Goal: Information Seeking & Learning: Learn about a topic

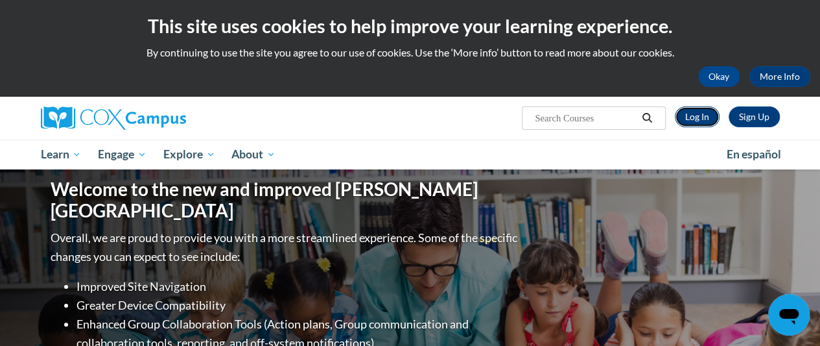
click at [700, 120] on link "Log In" at bounding box center [697, 116] width 45 height 21
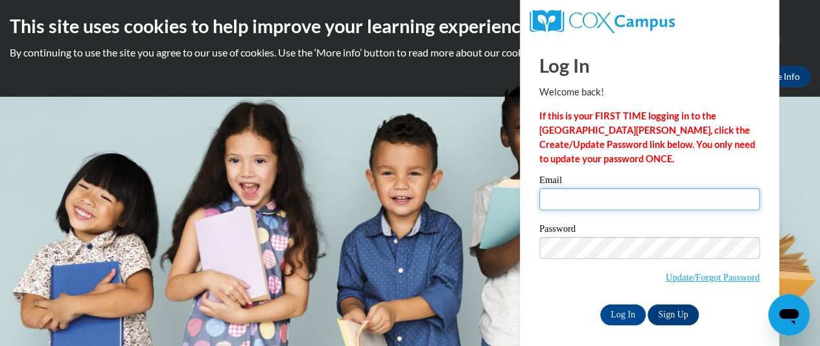
click at [551, 200] on input "Email" at bounding box center [650, 199] width 221 height 22
type input "janrbonds@yahoo.com"
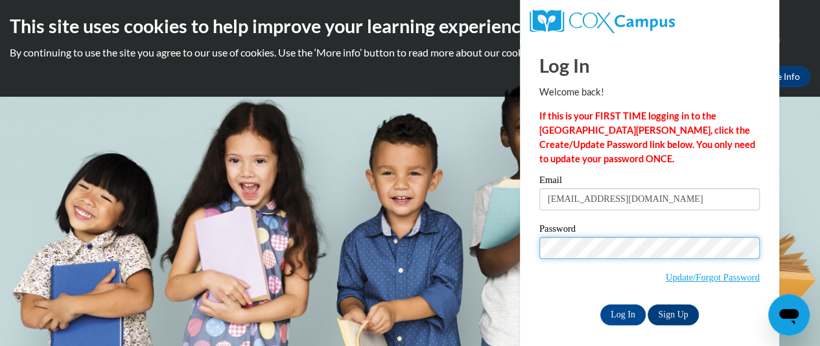
click at [601, 304] on input "Log In" at bounding box center [623, 314] width 45 height 21
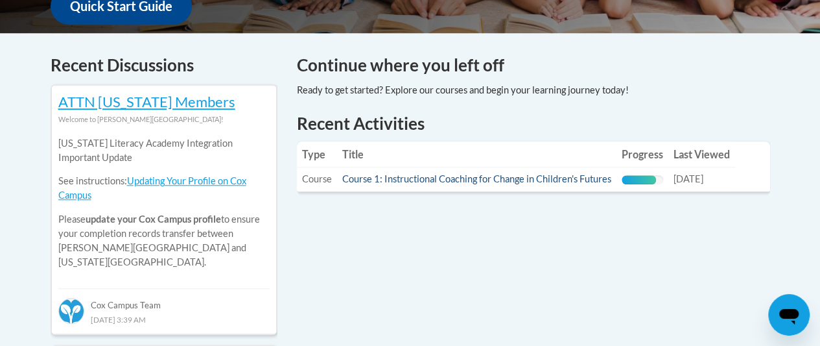
scroll to position [584, 0]
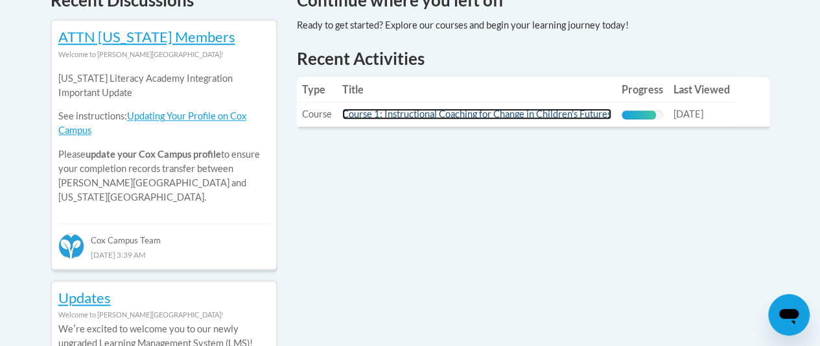
click at [510, 118] on link "Course 1: Instructional Coaching for Change in Children's Futures" at bounding box center [476, 113] width 269 height 11
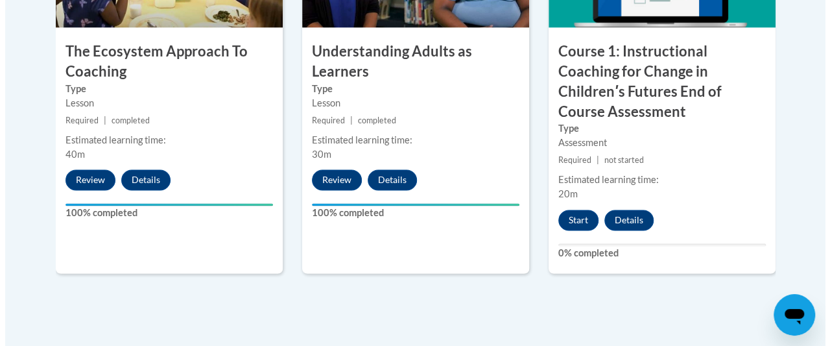
scroll to position [973, 0]
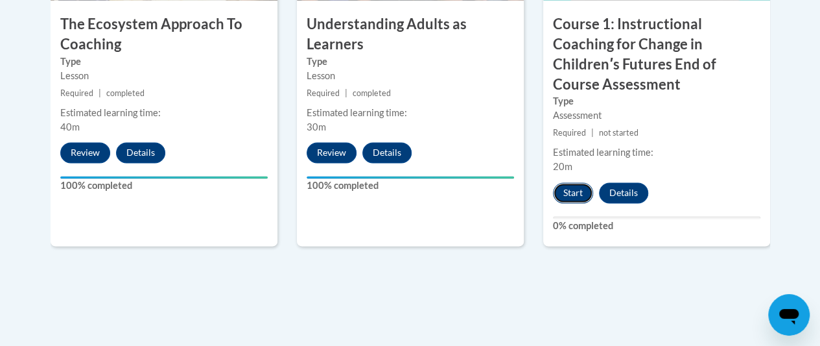
click at [573, 182] on button "Start" at bounding box center [573, 192] width 40 height 21
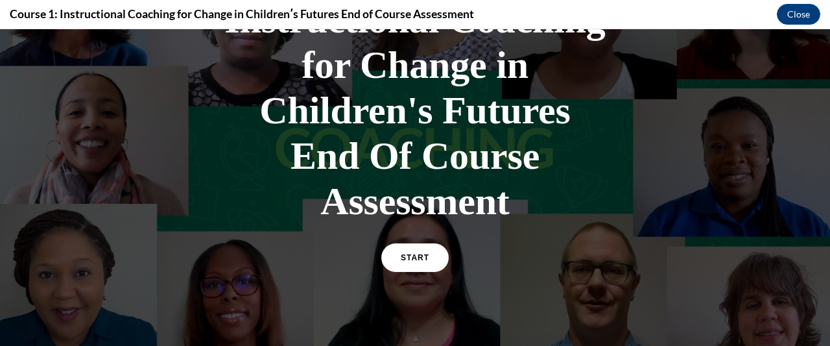
scroll to position [130, 0]
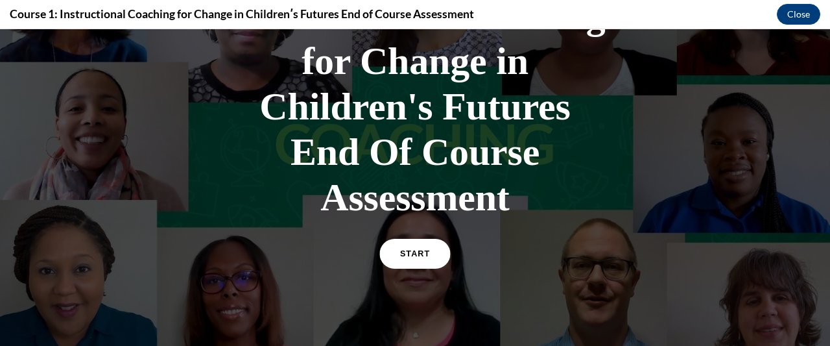
click at [398, 248] on link "START" at bounding box center [414, 254] width 71 height 30
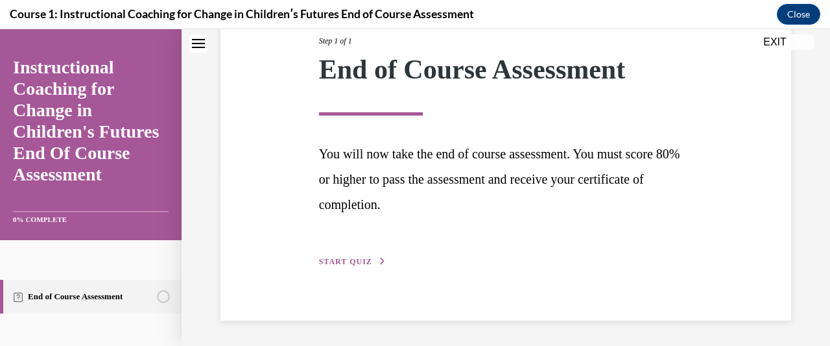
scroll to position [0, 0]
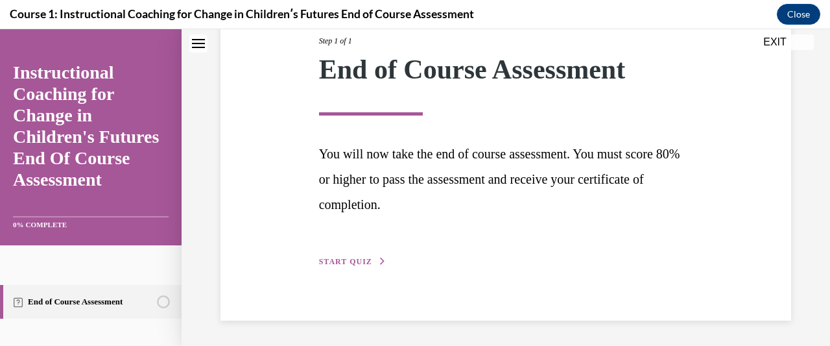
click at [339, 264] on span "START QUIZ" at bounding box center [345, 261] width 53 height 9
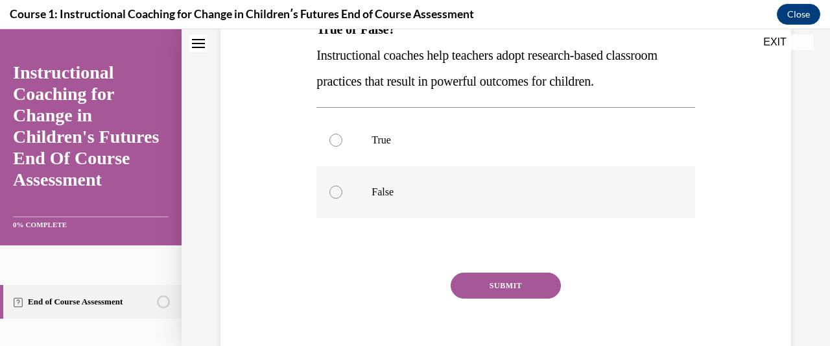
scroll to position [195, 0]
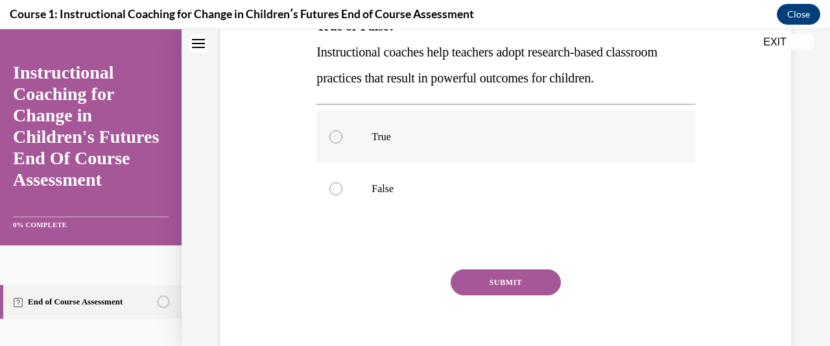
click at [344, 134] on label "True" at bounding box center [506, 137] width 378 height 52
click at [342, 134] on input "True" at bounding box center [335, 136] width 13 height 13
radio input "true"
click at [499, 278] on button "SUBMIT" at bounding box center [506, 282] width 110 height 26
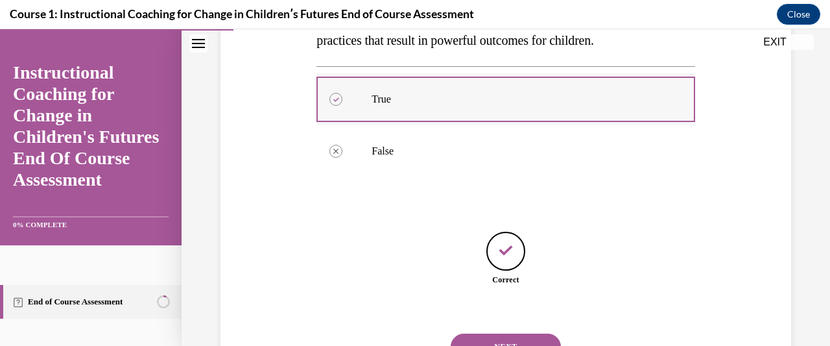
scroll to position [291, 0]
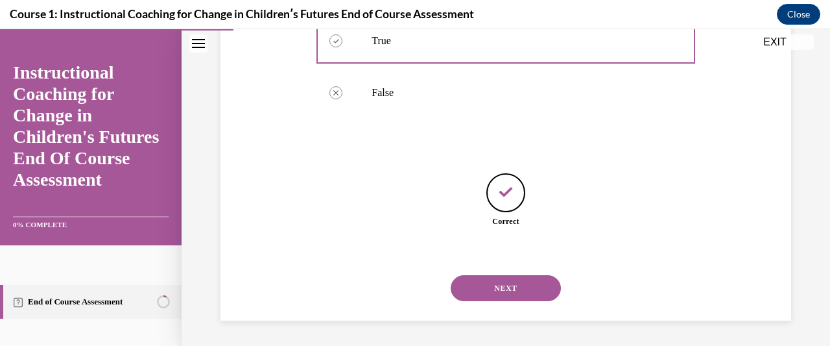
click at [516, 279] on button "NEXT" at bounding box center [506, 288] width 110 height 26
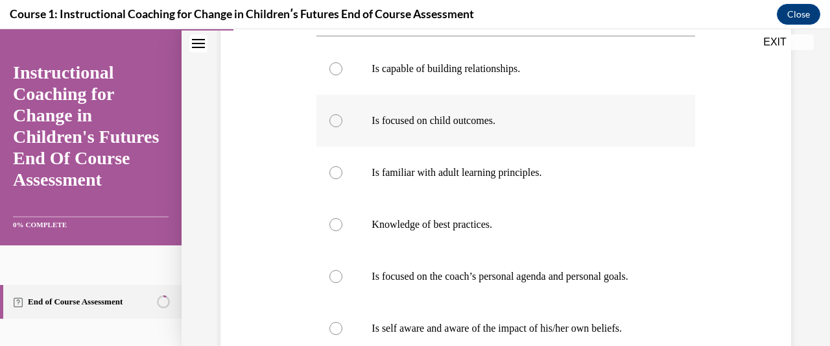
scroll to position [302, 0]
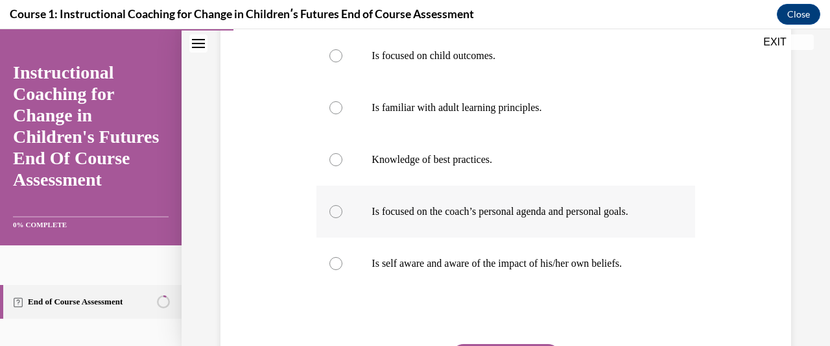
click at [339, 209] on div at bounding box center [335, 211] width 13 height 13
click at [339, 209] on input "Is focused on the coach’s personal agenda and personal goals." at bounding box center [335, 211] width 13 height 13
radio input "true"
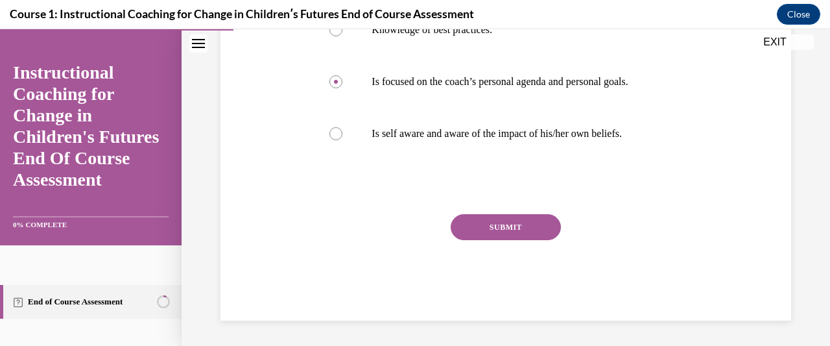
click at [486, 220] on button "SUBMIT" at bounding box center [506, 227] width 110 height 26
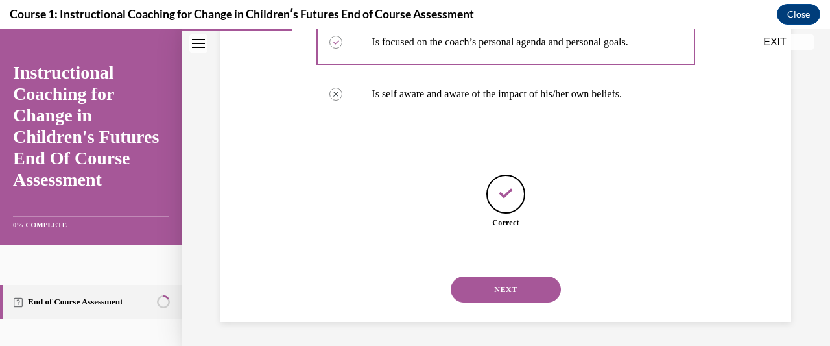
scroll to position [472, 0]
click at [520, 289] on button "NEXT" at bounding box center [506, 288] width 110 height 26
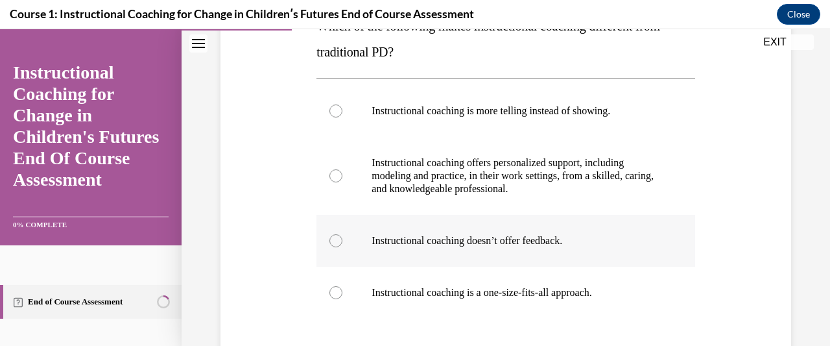
scroll to position [130, 0]
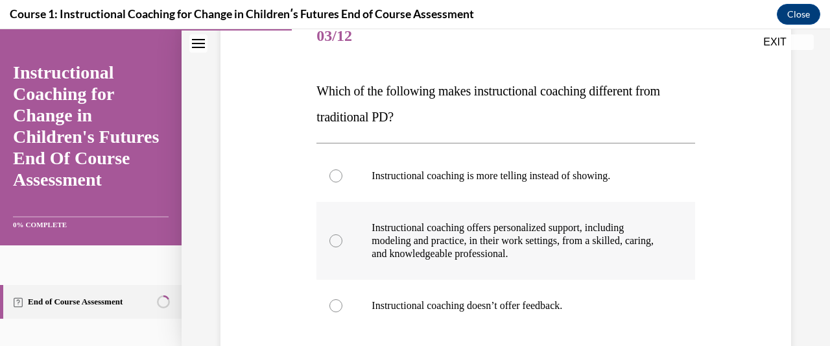
click at [334, 239] on div at bounding box center [335, 240] width 13 height 13
click at [334, 239] on input "Instructional coaching offers personalized support, including modeling and prac…" at bounding box center [335, 240] width 13 height 13
radio input "true"
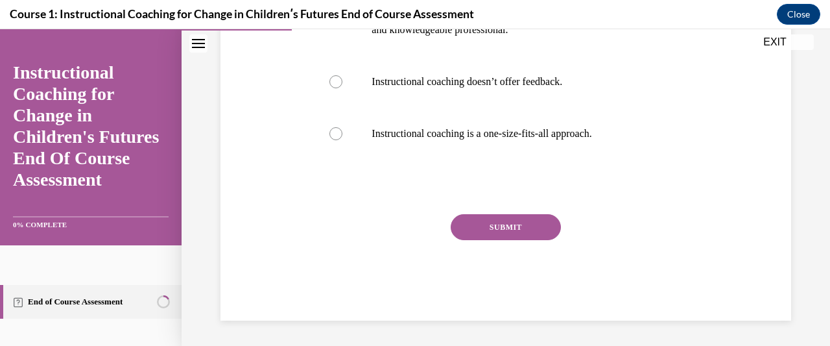
click at [479, 227] on button "SUBMIT" at bounding box center [506, 227] width 110 height 26
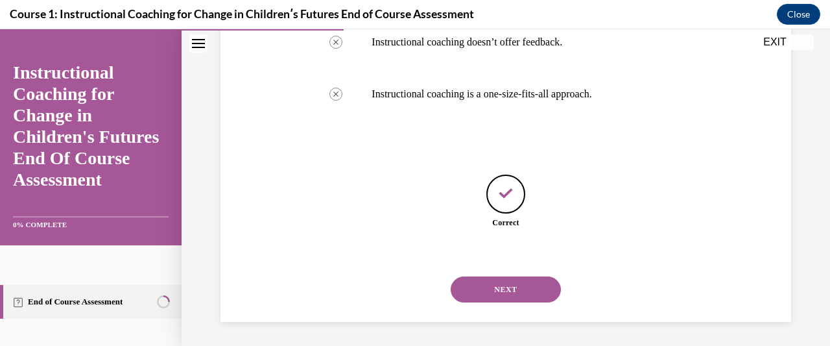
scroll to position [394, 0]
click at [527, 285] on button "NEXT" at bounding box center [506, 288] width 110 height 26
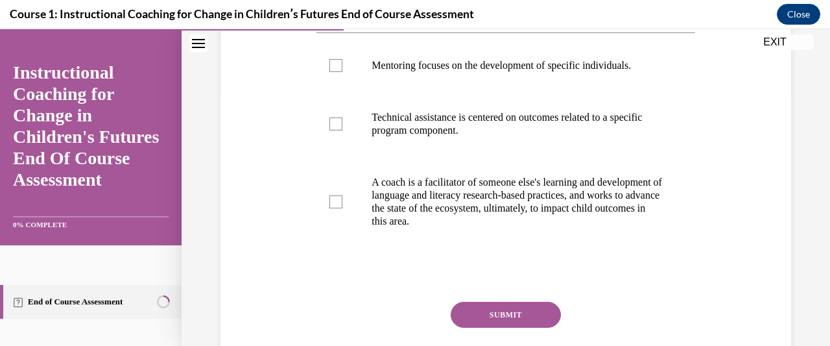
scroll to position [195, 0]
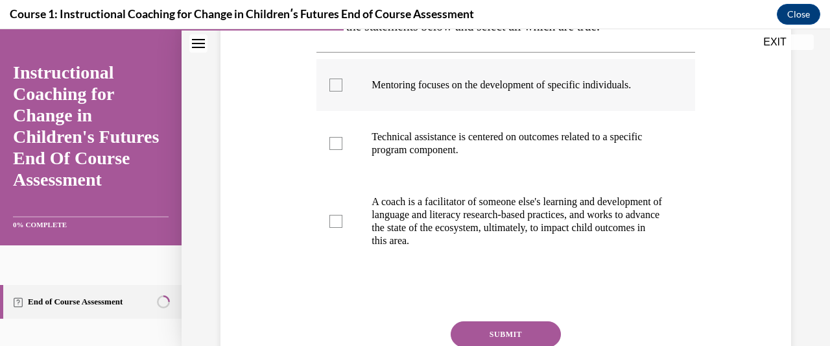
click at [329, 88] on div at bounding box center [335, 84] width 13 height 13
click at [329, 88] on input "Mentoring focuses on the development of specific individuals." at bounding box center [335, 84] width 13 height 13
checkbox input "true"
click at [335, 142] on div at bounding box center [335, 143] width 13 height 13
click at [335, 142] on input "Technical assistance is centered on outcomes related to a specific program comp…" at bounding box center [335, 143] width 13 height 13
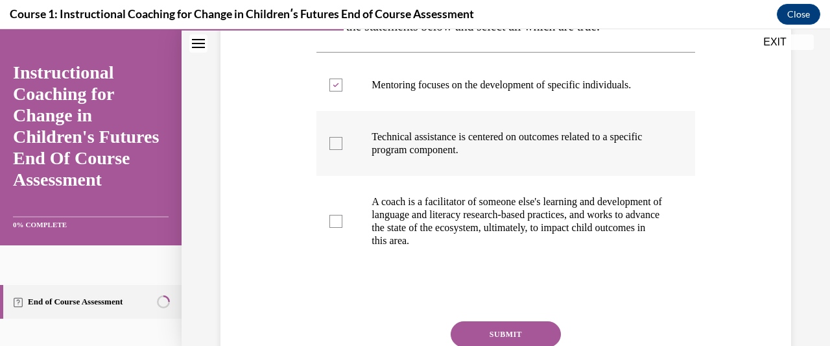
checkbox input "true"
click at [337, 219] on div at bounding box center [335, 221] width 13 height 13
click at [337, 219] on input "A coach is a facilitator of someone else's learning and development of language…" at bounding box center [335, 221] width 13 height 13
checkbox input "true"
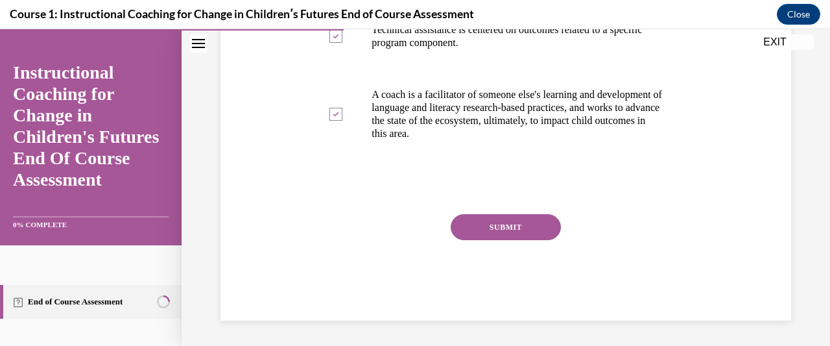
click at [517, 224] on button "SUBMIT" at bounding box center [506, 227] width 110 height 26
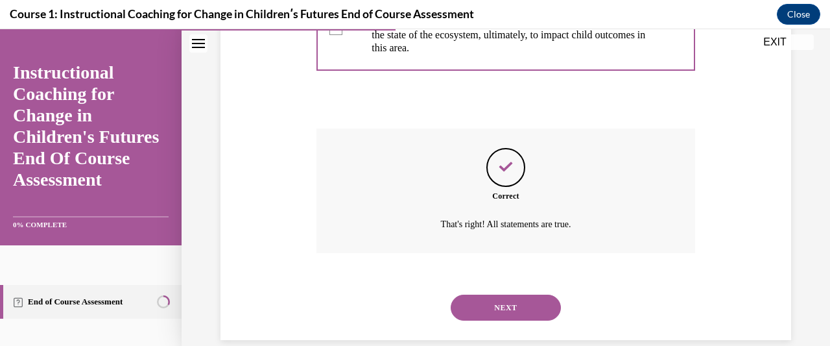
scroll to position [406, 0]
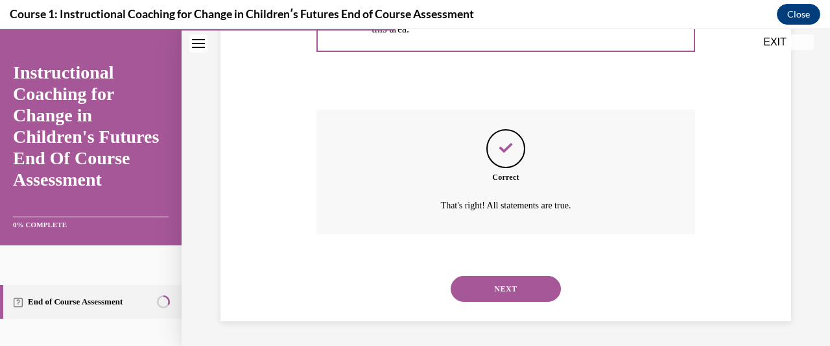
click at [520, 289] on button "NEXT" at bounding box center [506, 289] width 110 height 26
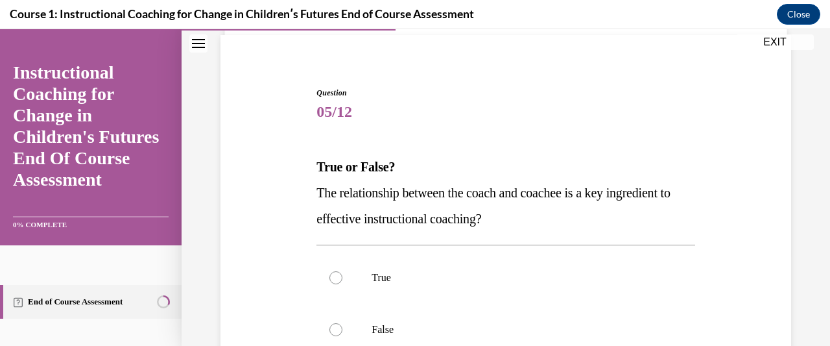
scroll to position [130, 0]
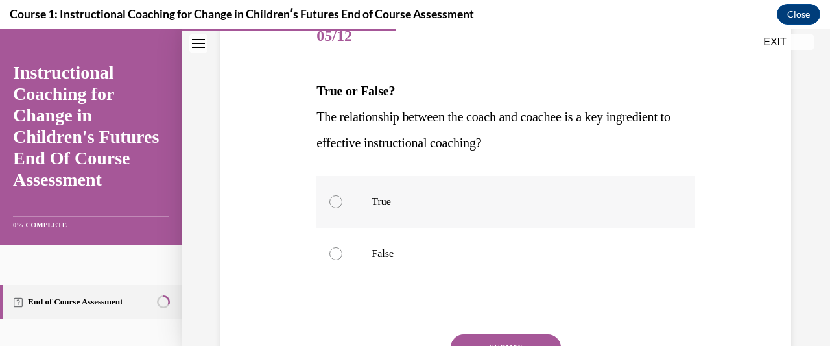
click at [335, 202] on div at bounding box center [335, 201] width 13 height 13
click at [335, 202] on input "True" at bounding box center [335, 201] width 13 height 13
radio input "true"
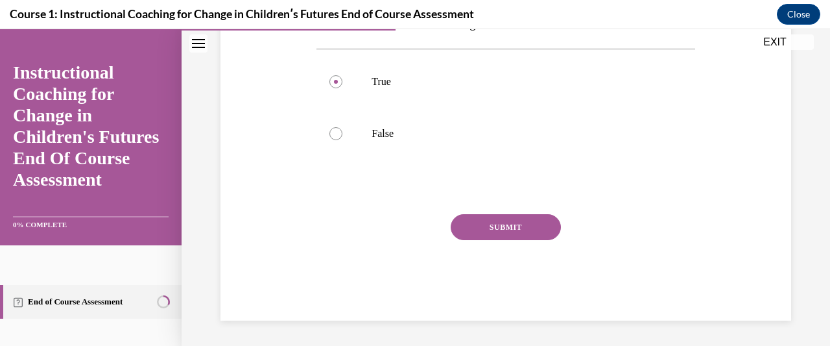
click at [482, 230] on button "SUBMIT" at bounding box center [506, 227] width 110 height 26
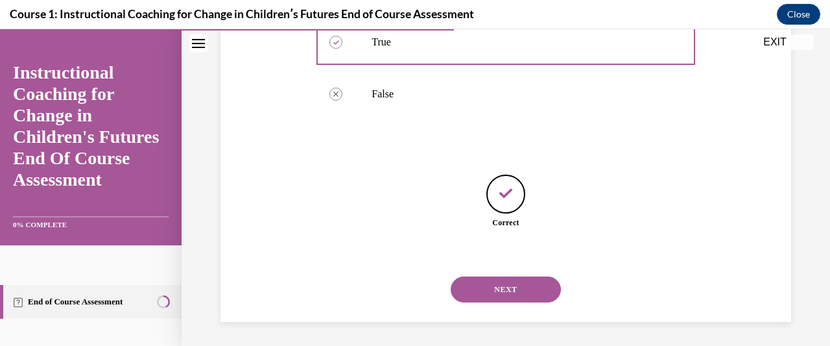
scroll to position [291, 0]
click at [523, 283] on button "NEXT" at bounding box center [506, 288] width 110 height 26
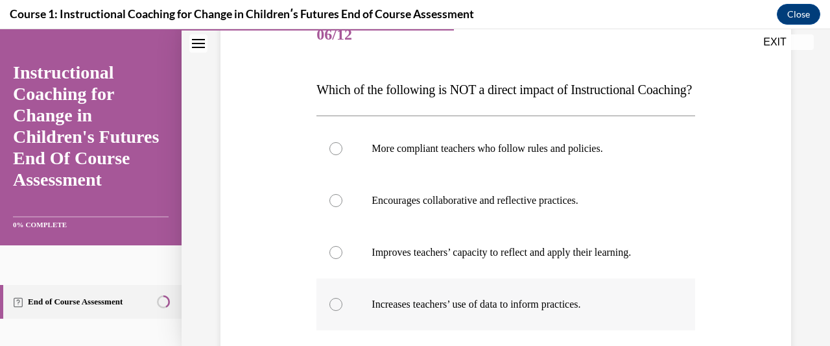
scroll to position [130, 0]
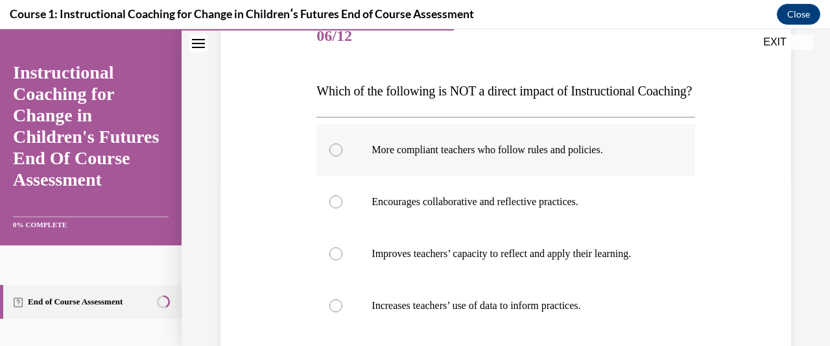
click at [339, 156] on div at bounding box center [335, 149] width 13 height 13
click at [339, 156] on input "More compliant teachers who follow rules and policies." at bounding box center [335, 149] width 13 height 13
radio input "true"
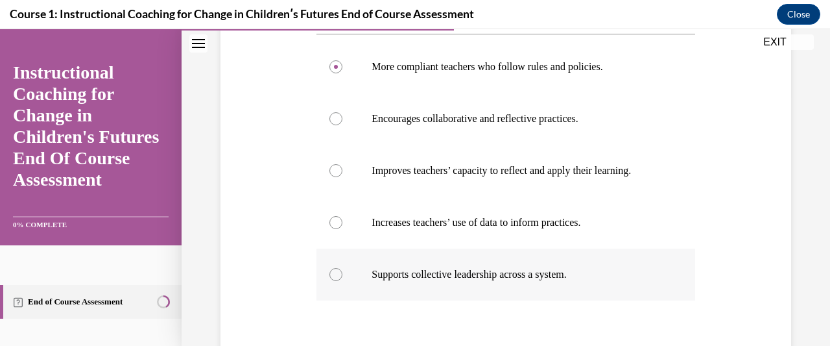
scroll to position [324, 0]
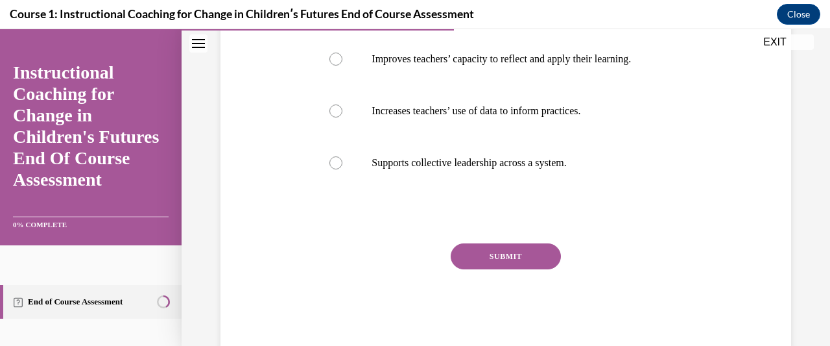
click at [509, 269] on button "SUBMIT" at bounding box center [506, 256] width 110 height 26
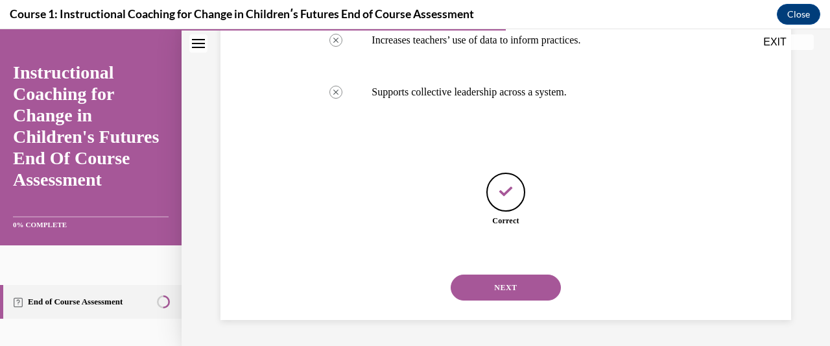
scroll to position [420, 0]
click at [516, 283] on button "NEXT" at bounding box center [506, 287] width 110 height 26
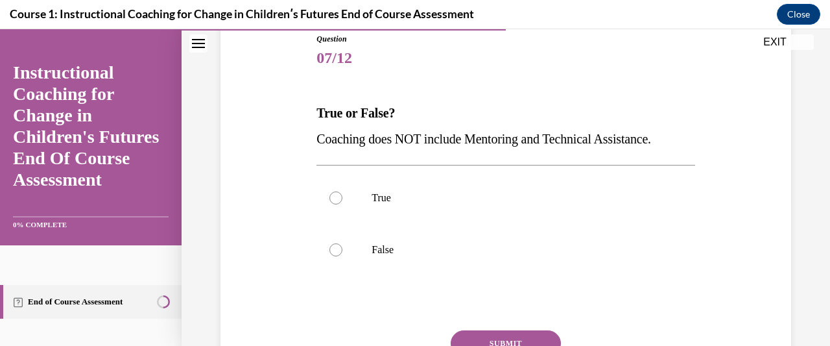
scroll to position [130, 0]
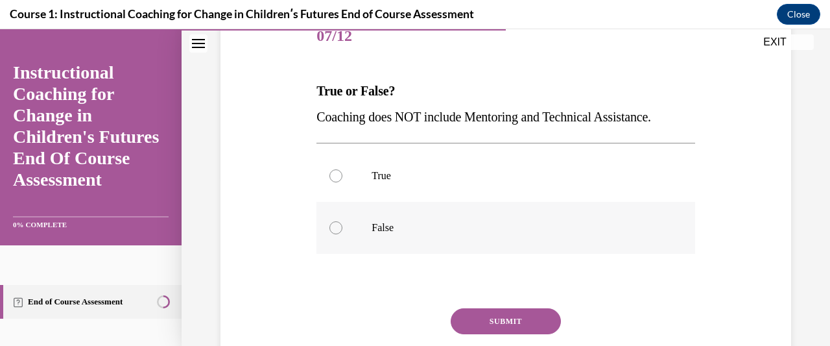
click at [337, 227] on div at bounding box center [335, 227] width 13 height 13
click at [337, 227] on input "False" at bounding box center [335, 227] width 13 height 13
radio input "true"
click at [483, 315] on button "SUBMIT" at bounding box center [506, 321] width 110 height 26
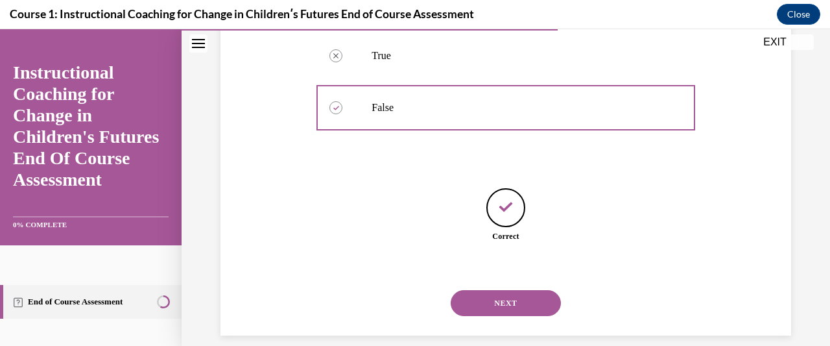
scroll to position [265, 0]
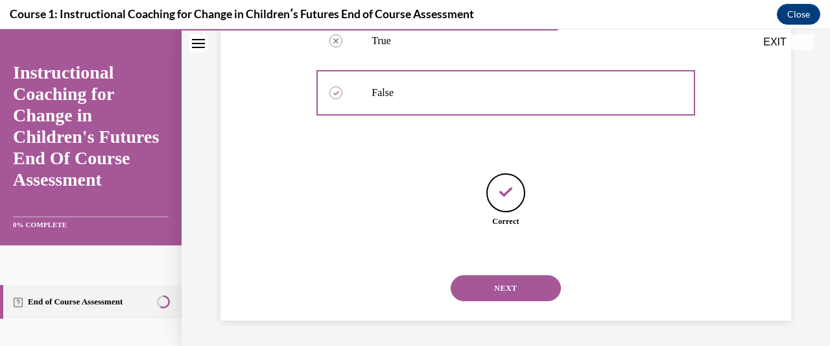
click at [526, 291] on button "NEXT" at bounding box center [506, 288] width 110 height 26
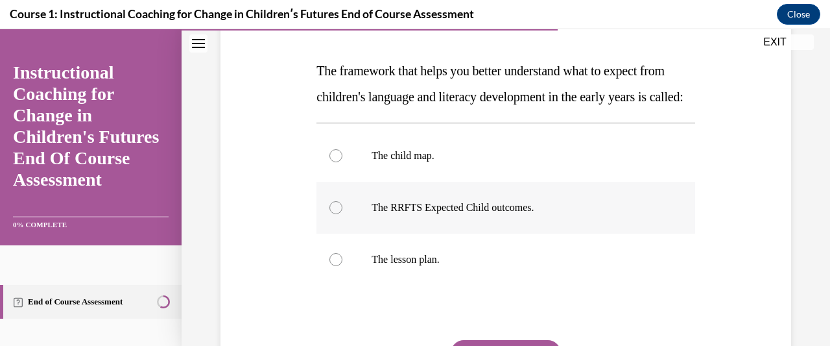
scroll to position [130, 0]
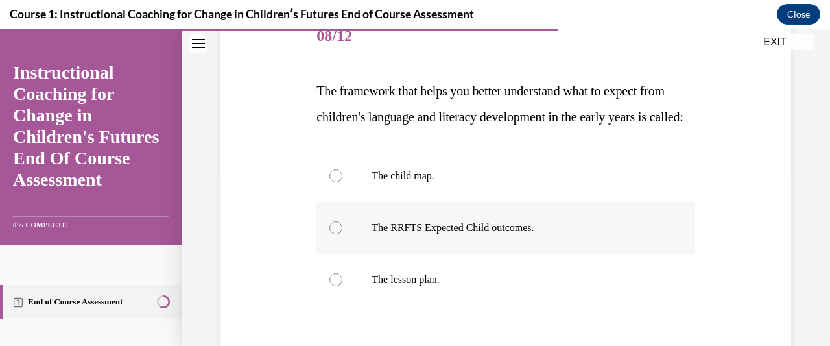
click at [332, 234] on div at bounding box center [335, 227] width 13 height 13
click at [332, 234] on input "The RRFTS Expected Child outcomes." at bounding box center [335, 227] width 13 height 13
radio input "true"
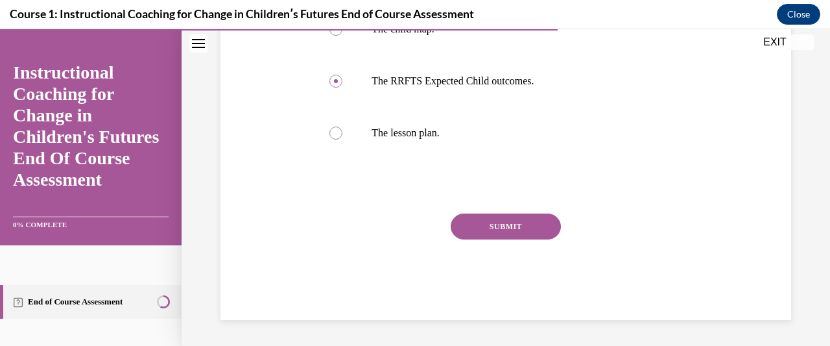
click at [490, 225] on button "SUBMIT" at bounding box center [506, 226] width 110 height 26
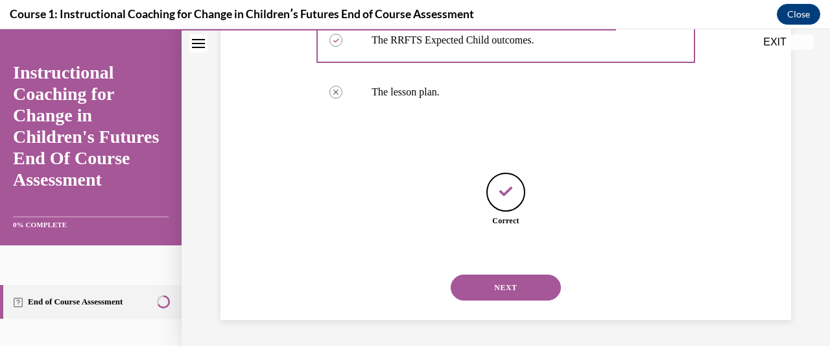
scroll to position [342, 0]
click at [523, 286] on button "NEXT" at bounding box center [506, 287] width 110 height 26
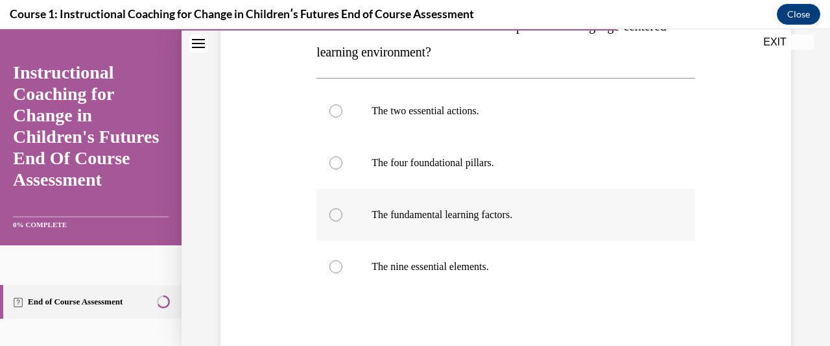
scroll to position [259, 0]
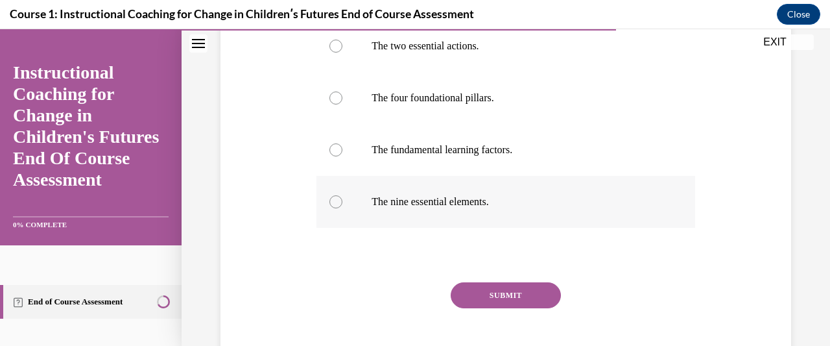
click at [336, 200] on div at bounding box center [335, 201] width 13 height 13
click at [336, 200] on input "The nine essential elements." at bounding box center [335, 201] width 13 height 13
radio input "true"
click at [495, 294] on button "SUBMIT" at bounding box center [506, 295] width 110 height 26
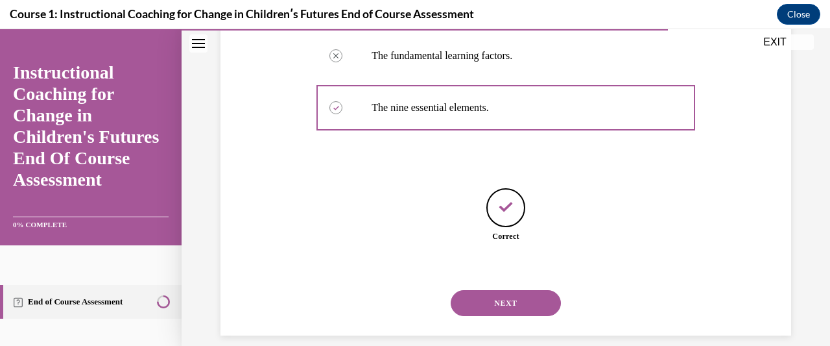
scroll to position [368, 0]
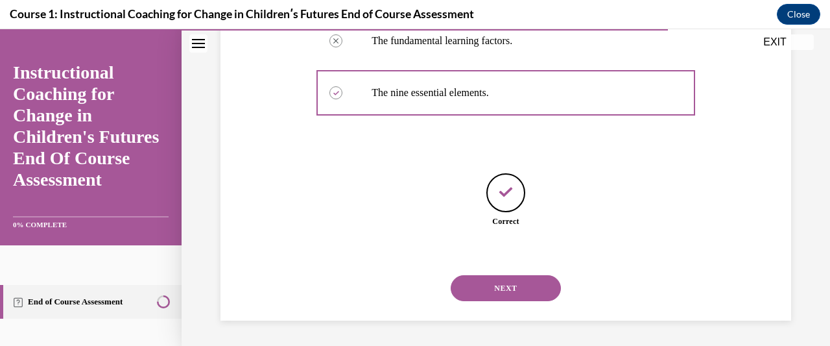
click at [523, 282] on button "NEXT" at bounding box center [506, 288] width 110 height 26
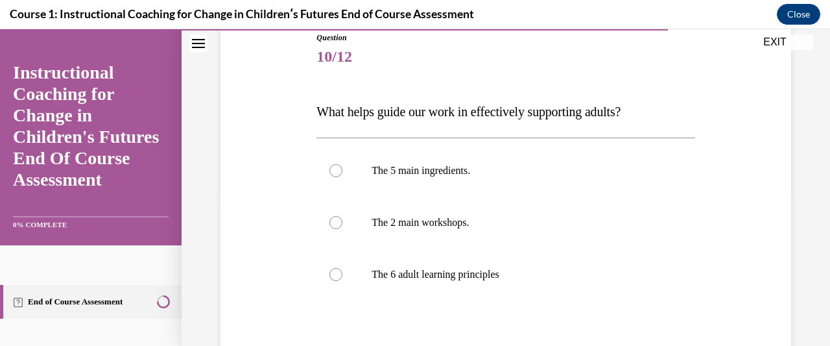
scroll to position [130, 0]
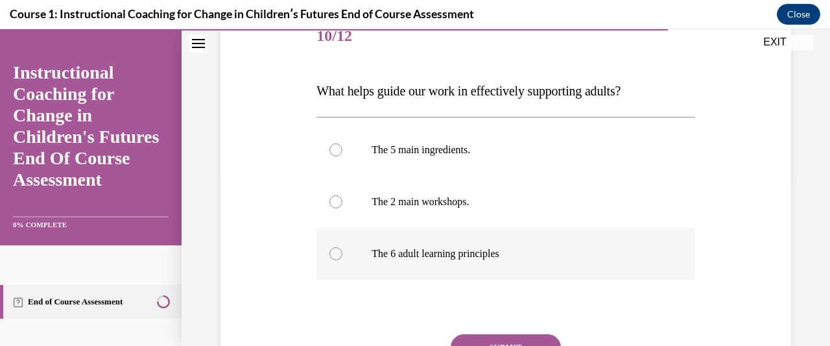
click at [333, 252] on div at bounding box center [335, 253] width 13 height 13
click at [333, 252] on input "The 6 adult learning principles" at bounding box center [335, 253] width 13 height 13
radio input "true"
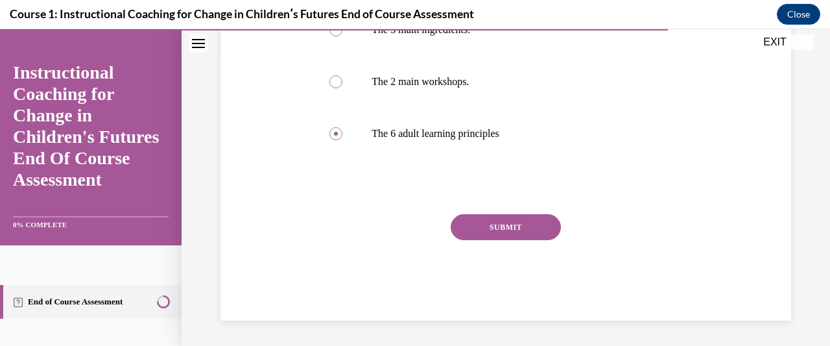
click at [489, 225] on button "SUBMIT" at bounding box center [506, 227] width 110 height 26
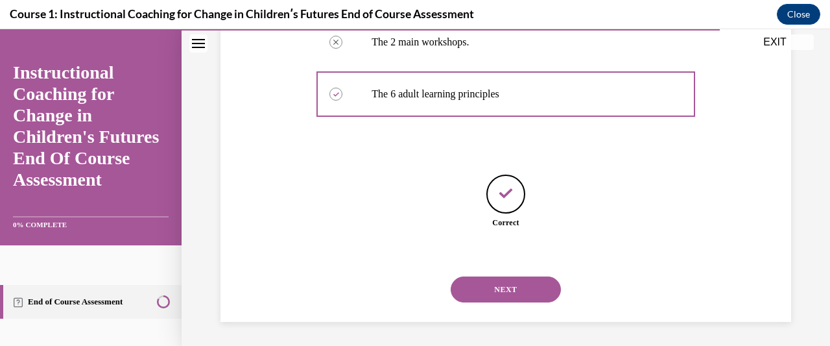
scroll to position [291, 0]
click at [526, 290] on button "NEXT" at bounding box center [506, 288] width 110 height 26
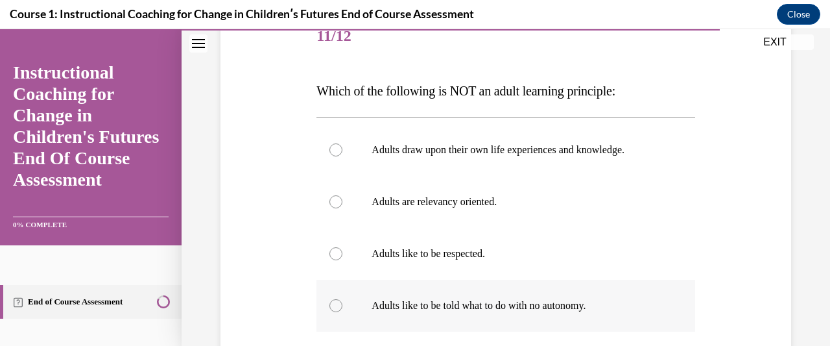
scroll to position [195, 0]
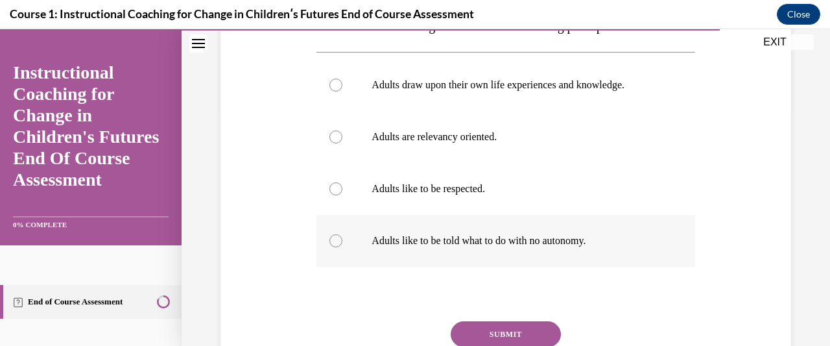
click at [329, 238] on div at bounding box center [335, 240] width 13 height 13
click at [329, 238] on input "Adults like to be told what to do with no autonomy." at bounding box center [335, 240] width 13 height 13
radio input "true"
click at [492, 333] on button "SUBMIT" at bounding box center [506, 334] width 110 height 26
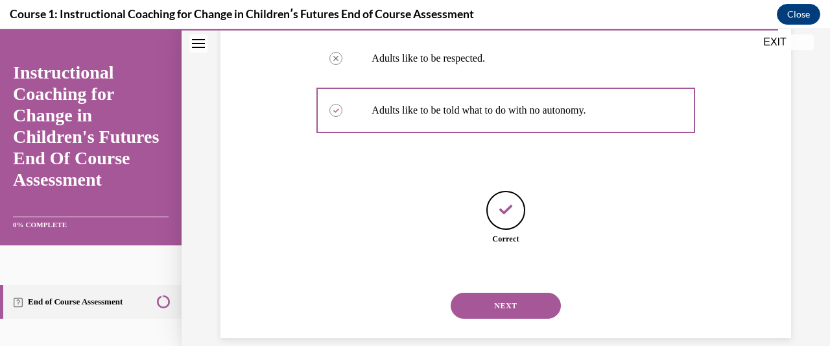
scroll to position [342, 0]
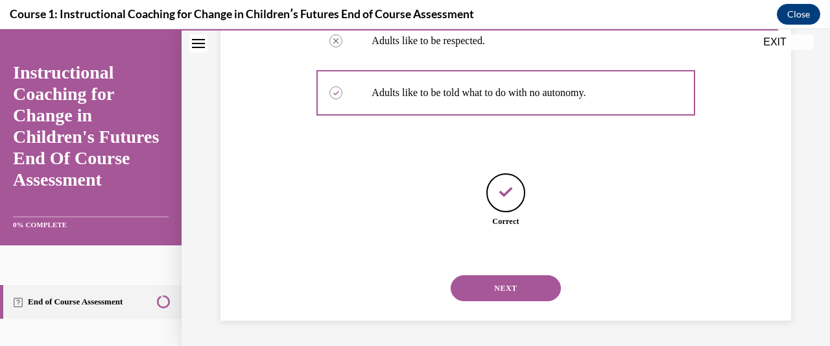
click at [540, 284] on button "NEXT" at bounding box center [506, 288] width 110 height 26
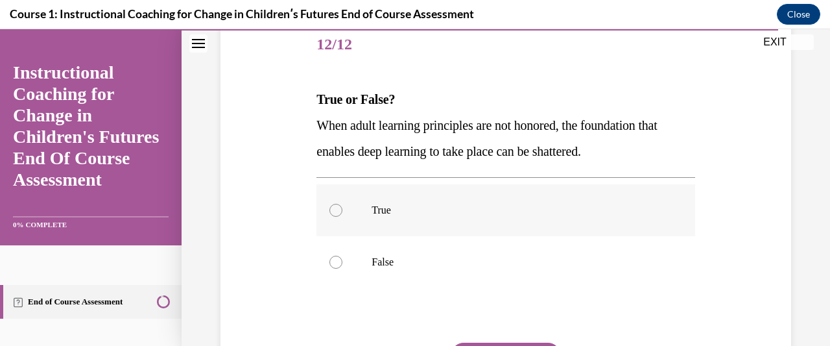
scroll to position [130, 0]
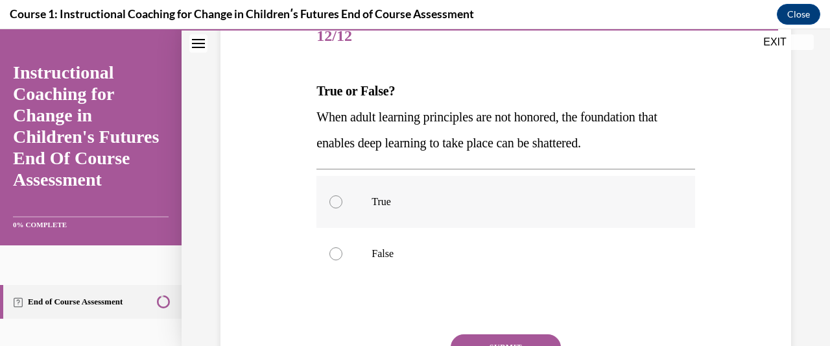
click at [332, 206] on div at bounding box center [335, 201] width 13 height 13
click at [332, 206] on input "True" at bounding box center [335, 201] width 13 height 13
radio input "true"
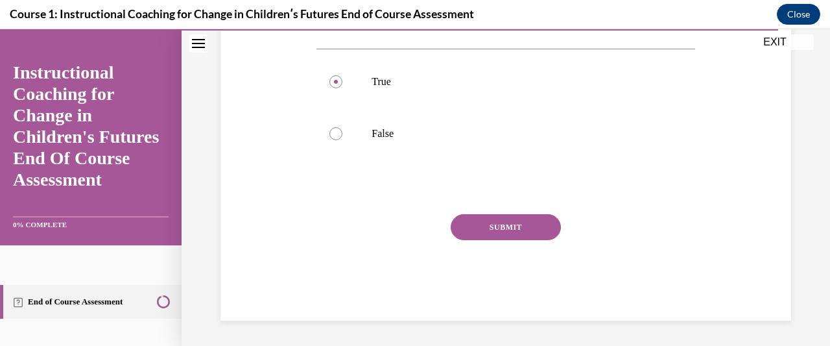
click at [511, 230] on button "SUBMIT" at bounding box center [506, 227] width 110 height 26
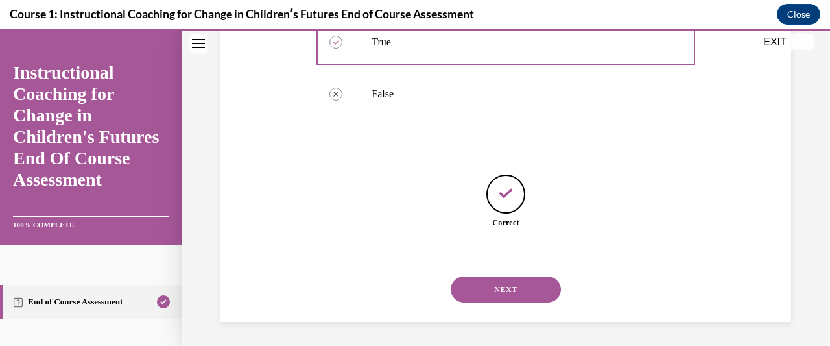
scroll to position [291, 0]
click at [519, 287] on button "NEXT" at bounding box center [506, 288] width 110 height 26
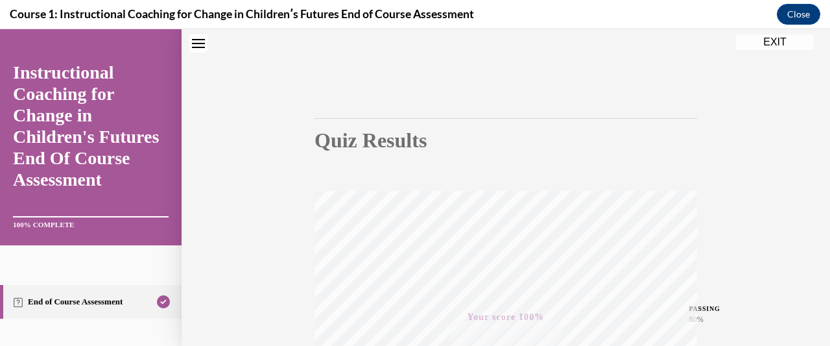
scroll to position [0, 0]
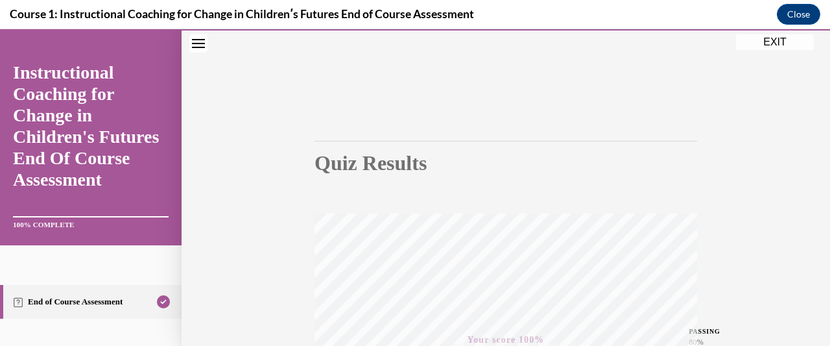
click at [781, 43] on button "EXIT" at bounding box center [775, 42] width 78 height 16
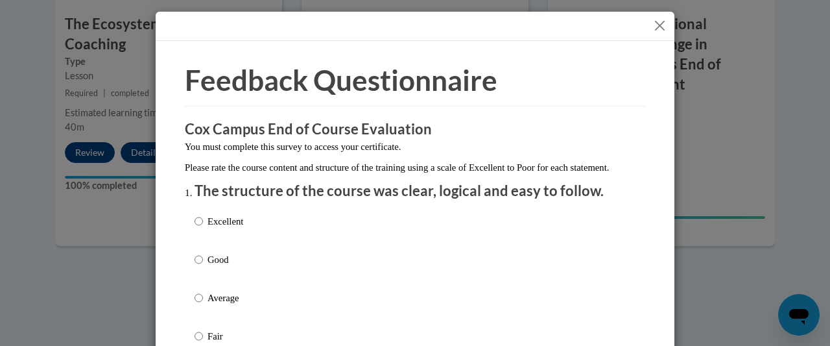
scroll to position [65, 0]
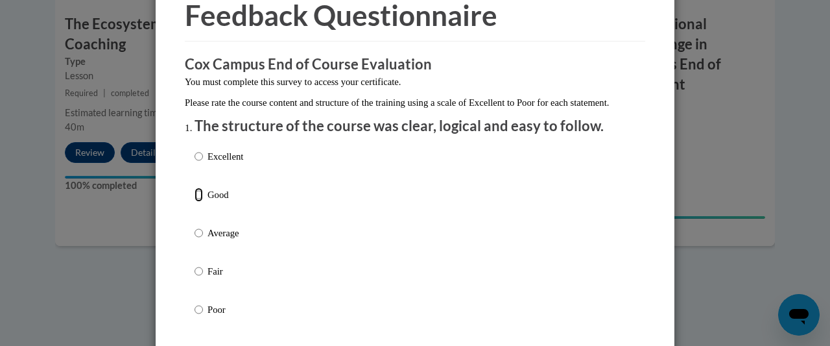
click at [195, 202] on input "Good" at bounding box center [199, 194] width 8 height 14
radio input "true"
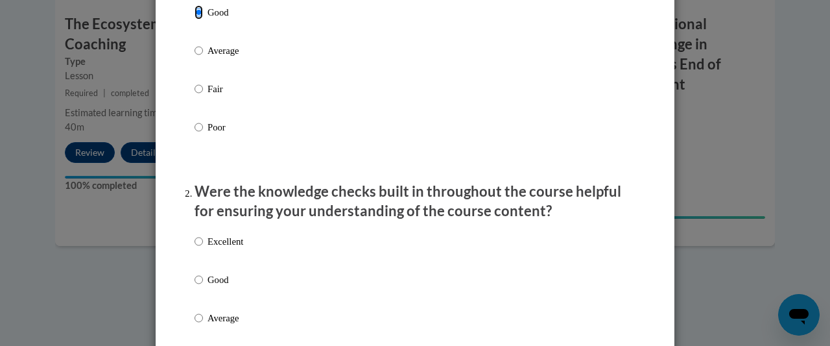
scroll to position [259, 0]
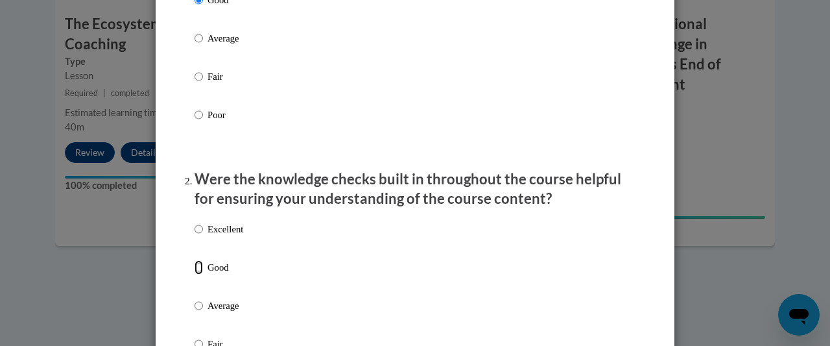
click at [196, 274] on input "Good" at bounding box center [199, 267] width 8 height 14
radio input "true"
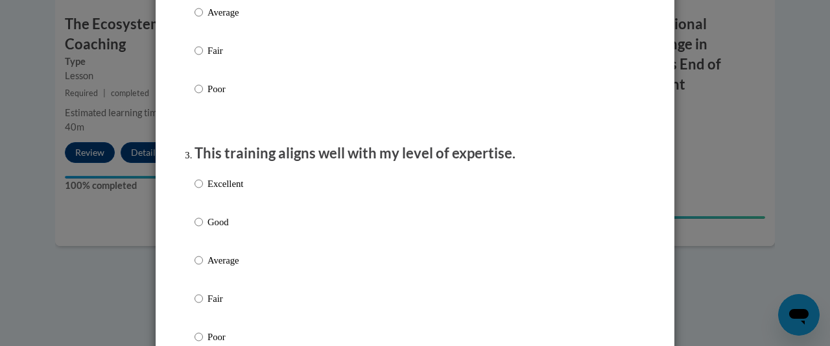
scroll to position [584, 0]
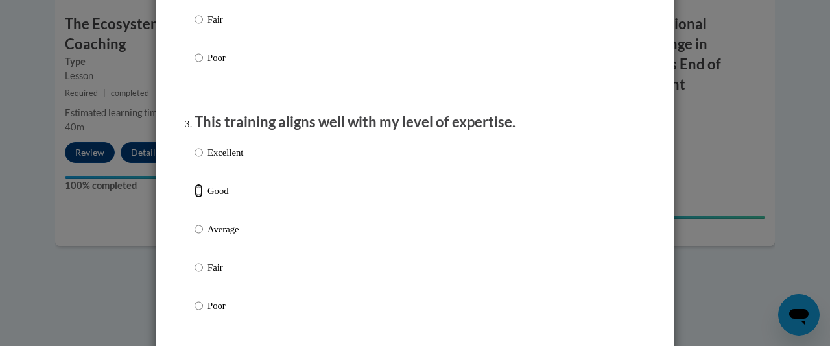
click at [195, 198] on input "Good" at bounding box center [199, 191] width 8 height 14
radio input "true"
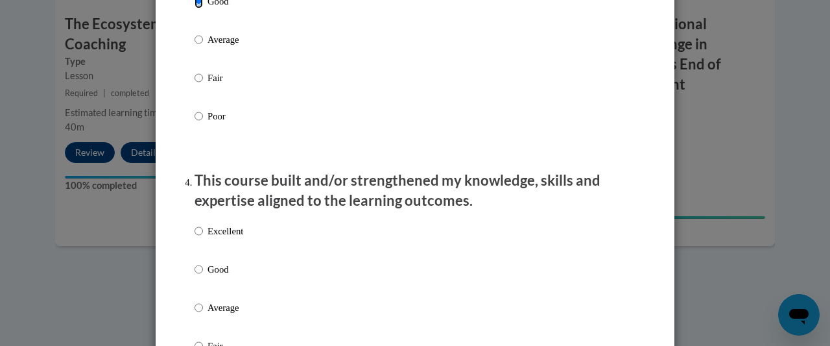
scroll to position [778, 0]
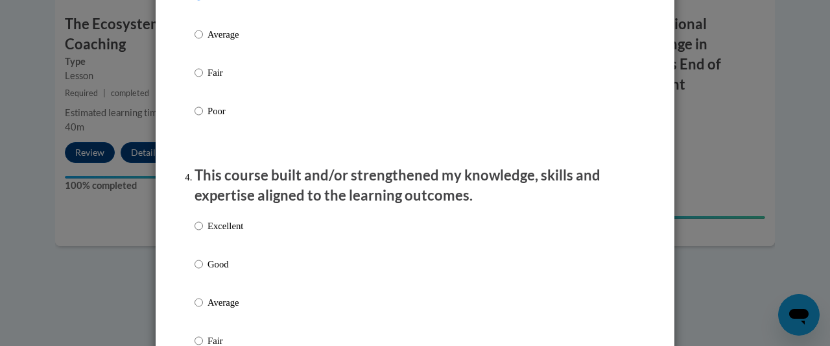
click at [196, 276] on label "Good" at bounding box center [219, 274] width 49 height 35
click at [195, 271] on input "Good" at bounding box center [199, 264] width 8 height 14
radio input "true"
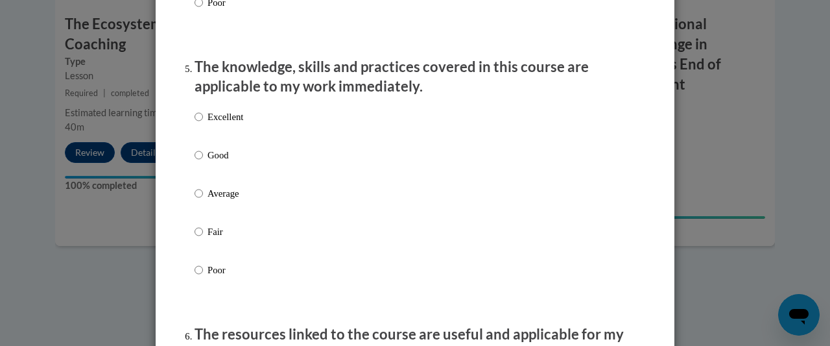
scroll to position [1167, 0]
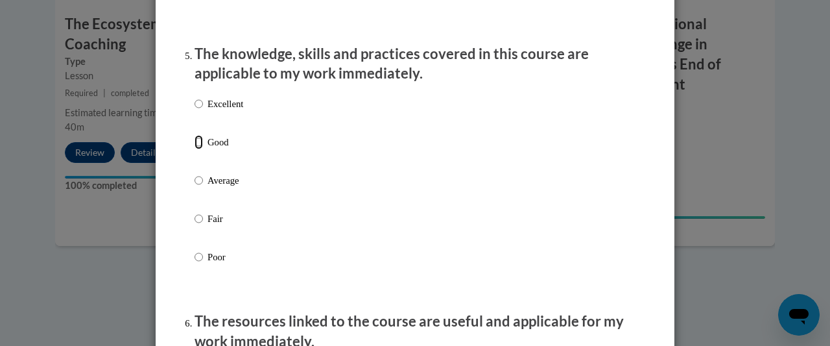
click at [197, 149] on input "Good" at bounding box center [199, 142] width 8 height 14
radio input "true"
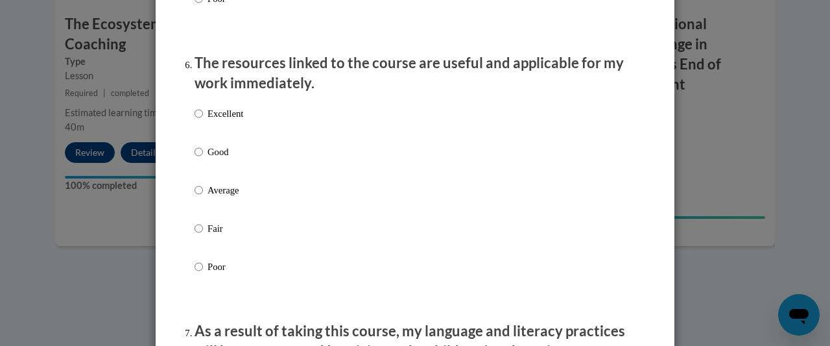
scroll to position [1427, 0]
click at [195, 158] on input "Good" at bounding box center [199, 150] width 8 height 14
radio input "true"
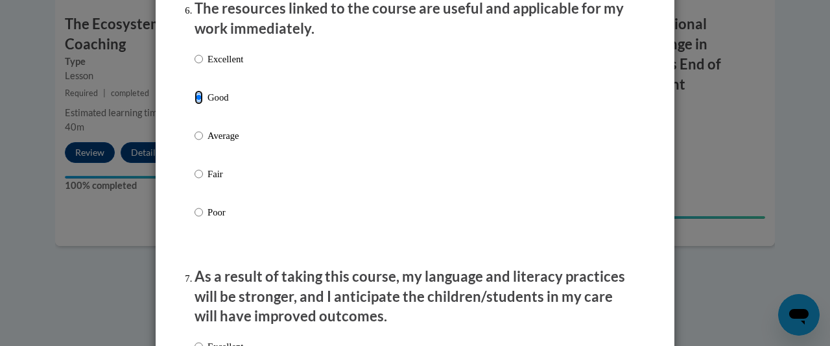
scroll to position [1621, 0]
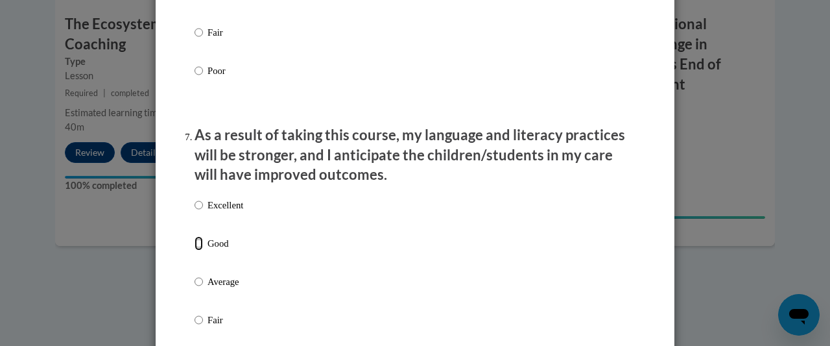
click at [195, 250] on input "Good" at bounding box center [199, 243] width 8 height 14
radio input "true"
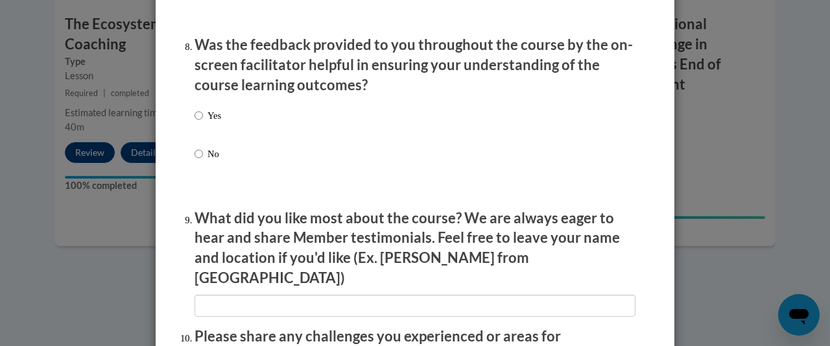
scroll to position [2011, 0]
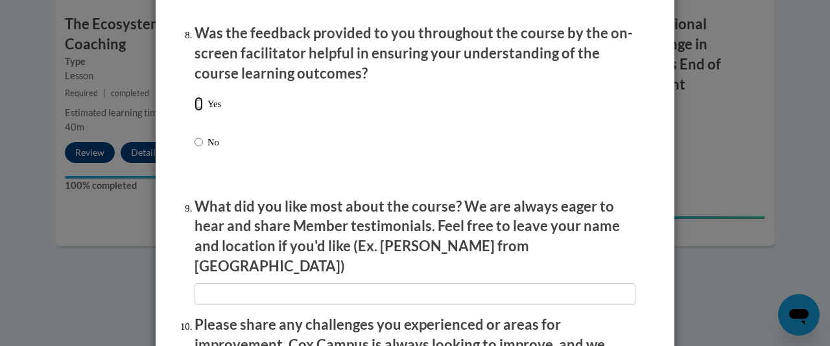
click at [195, 111] on input "Yes" at bounding box center [199, 104] width 8 height 14
radio input "true"
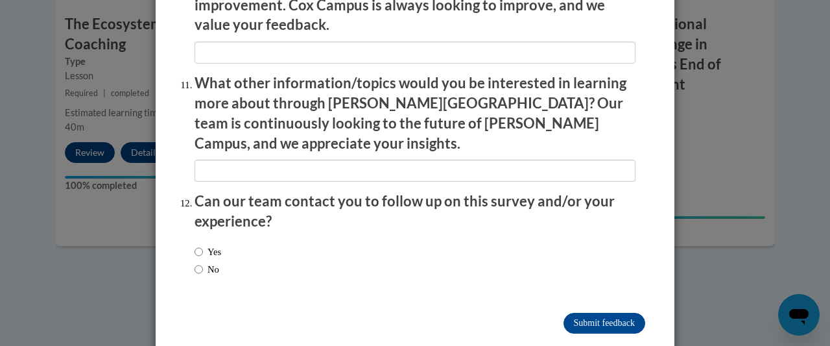
scroll to position [2351, 0]
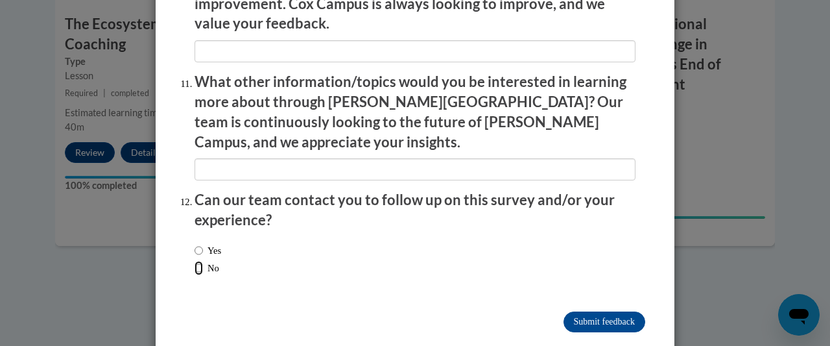
click at [195, 261] on input "No" at bounding box center [199, 268] width 8 height 14
radio input "true"
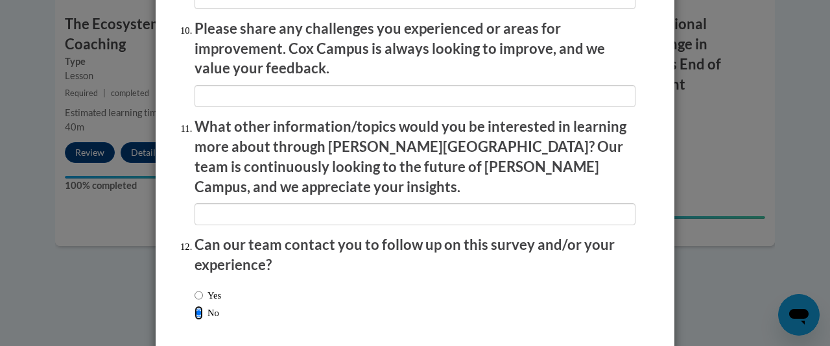
scroll to position [2286, 0]
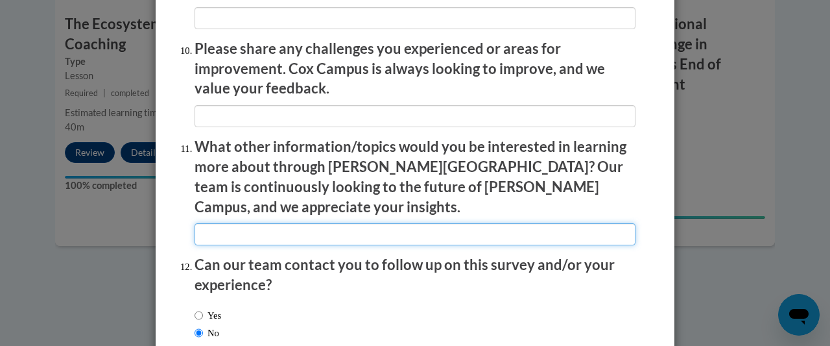
click at [291, 223] on input "textbox" at bounding box center [415, 234] width 441 height 22
type input "NA"
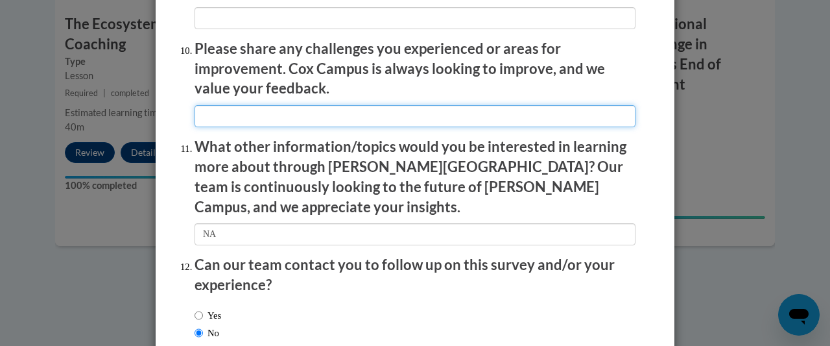
click at [234, 105] on input "textbox" at bounding box center [415, 116] width 441 height 22
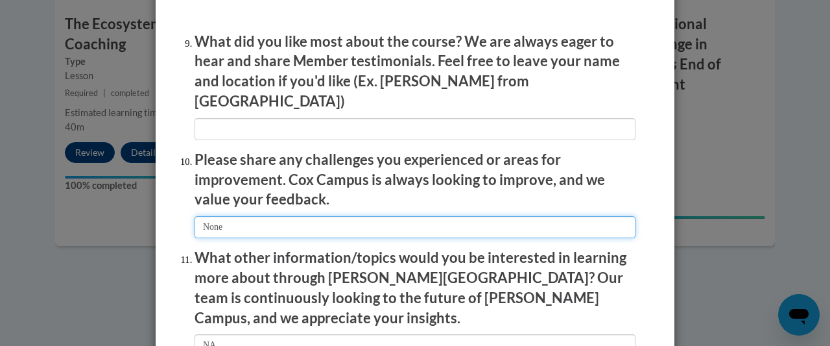
scroll to position [2157, 0]
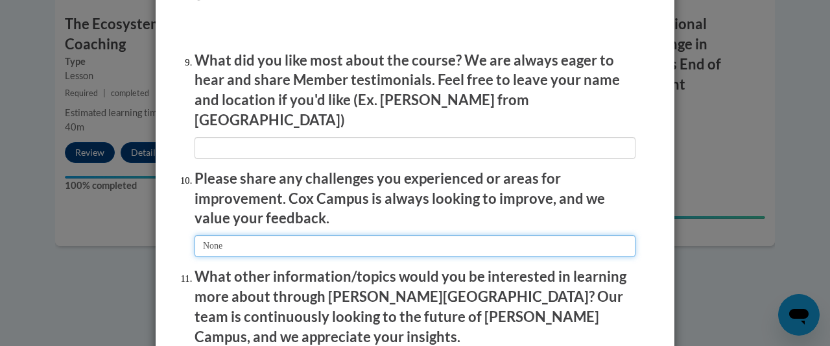
type input "None"
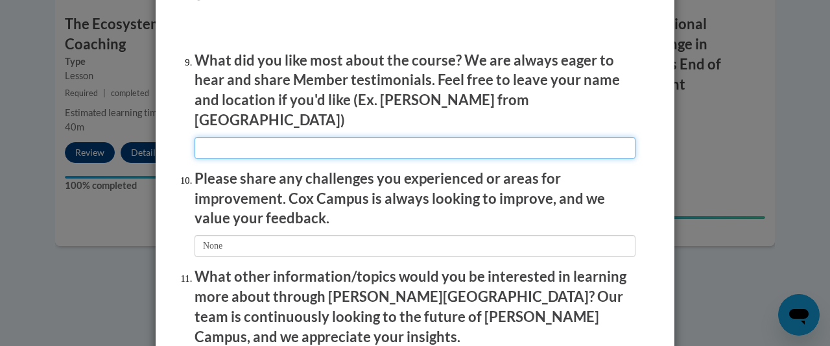
click at [250, 137] on input "textbox" at bounding box center [415, 148] width 441 height 22
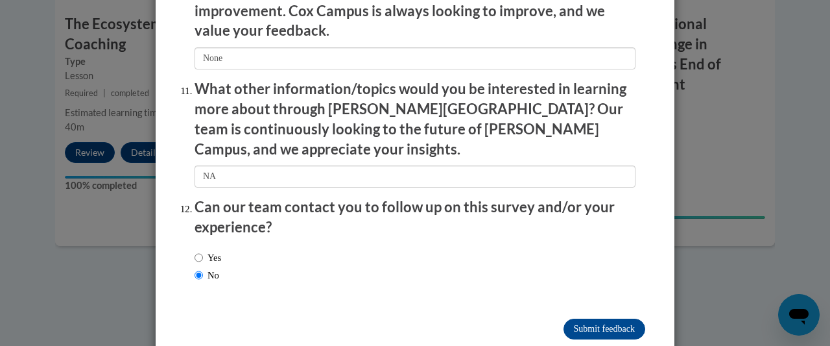
scroll to position [2351, 0]
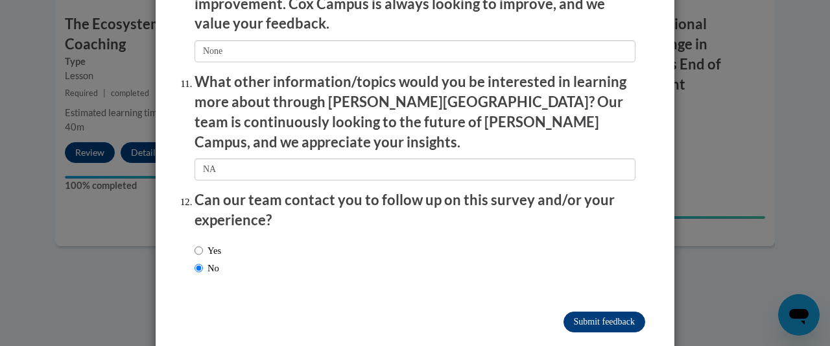
type input "the real life experiences"
click at [615, 311] on input "Submit feedback" at bounding box center [605, 321] width 82 height 21
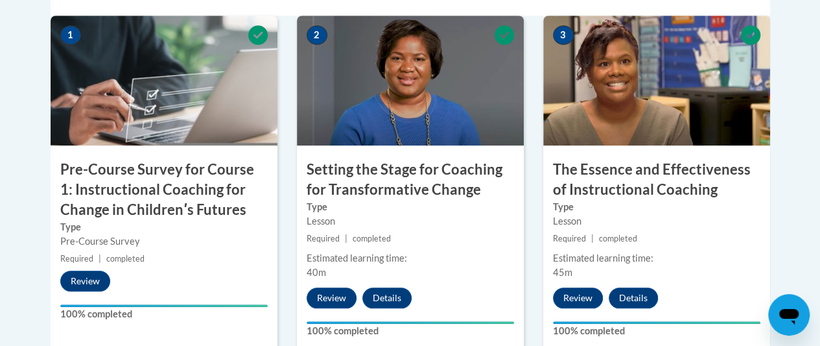
scroll to position [210, 0]
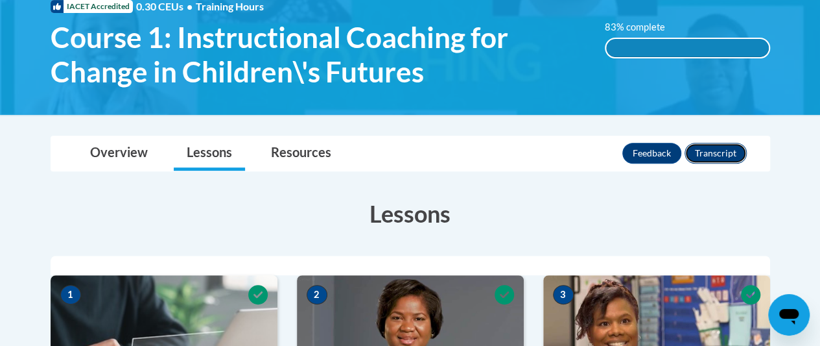
click at [704, 150] on button "Transcript" at bounding box center [716, 153] width 62 height 21
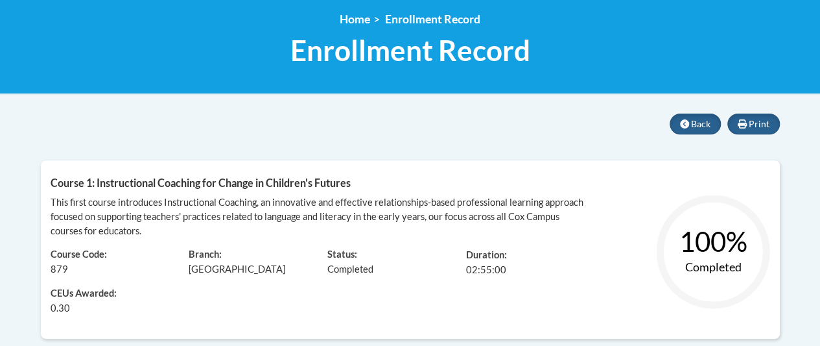
scroll to position [117, 0]
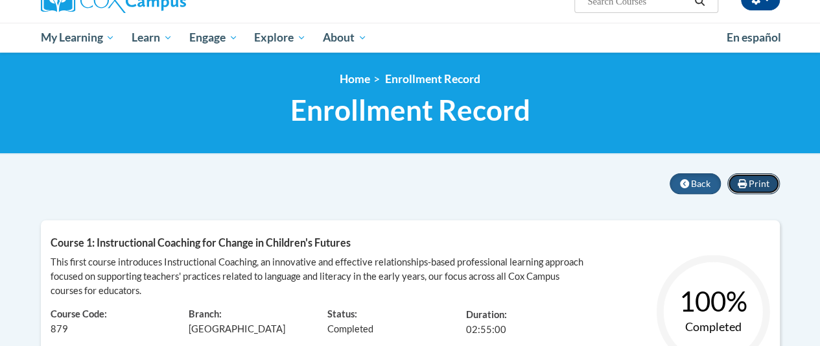
click at [750, 183] on span "Print" at bounding box center [759, 183] width 21 height 11
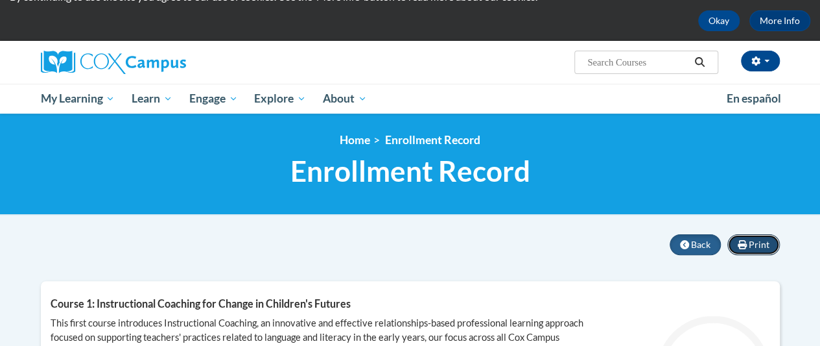
scroll to position [0, 0]
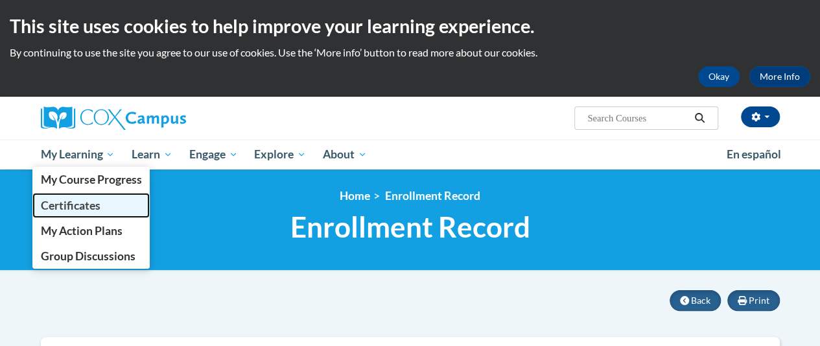
click at [87, 204] on span "Certificates" at bounding box center [70, 205] width 60 height 14
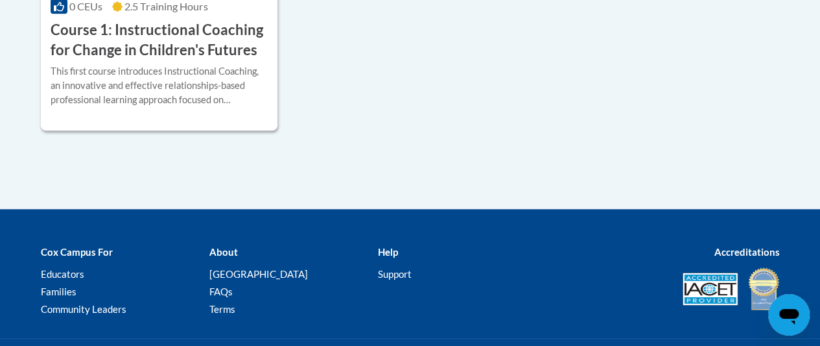
scroll to position [259, 0]
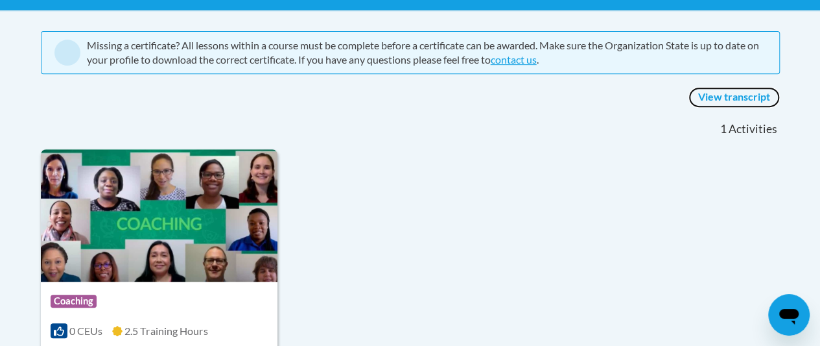
click at [736, 93] on link "View transcript" at bounding box center [734, 97] width 91 height 21
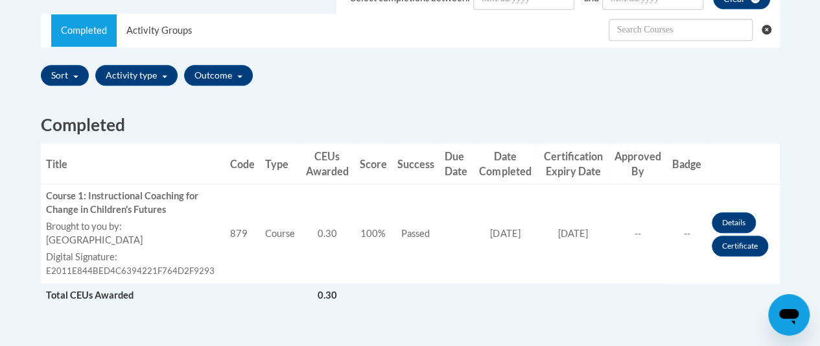
scroll to position [389, 0]
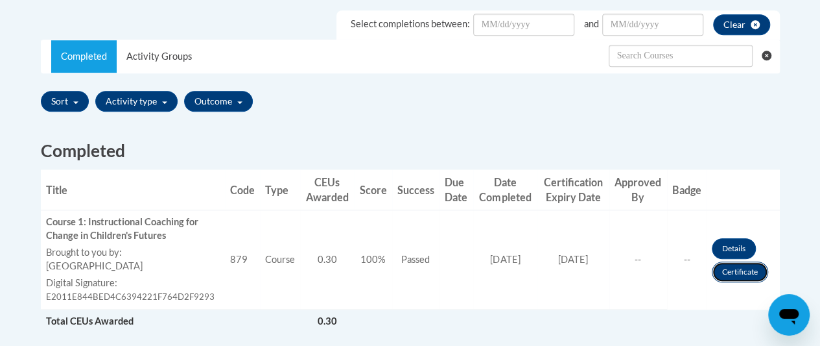
click at [728, 265] on link "Certificate" at bounding box center [740, 271] width 56 height 21
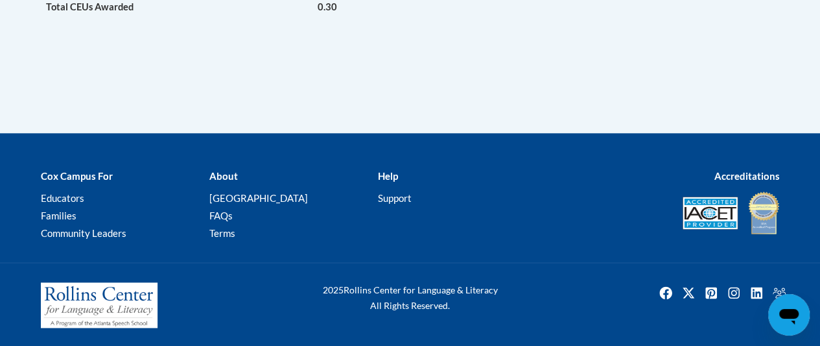
scroll to position [650, 0]
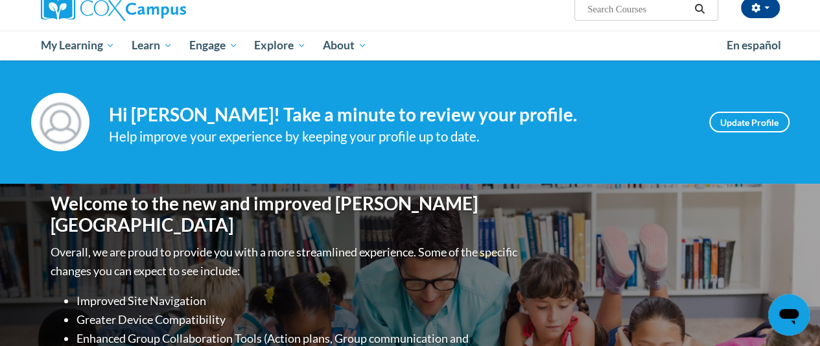
scroll to position [106, 0]
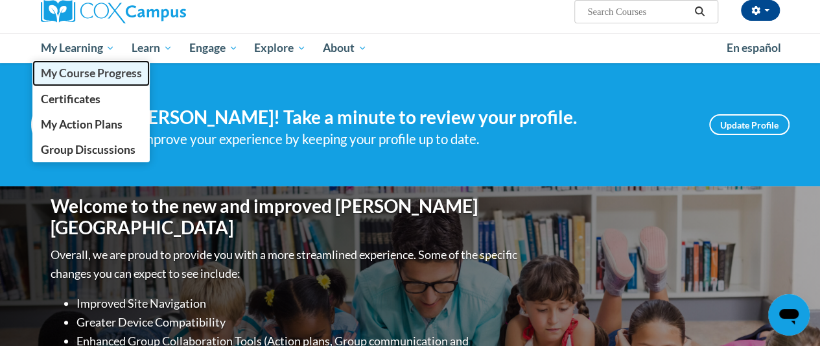
click at [70, 71] on span "My Course Progress" at bounding box center [90, 73] width 101 height 14
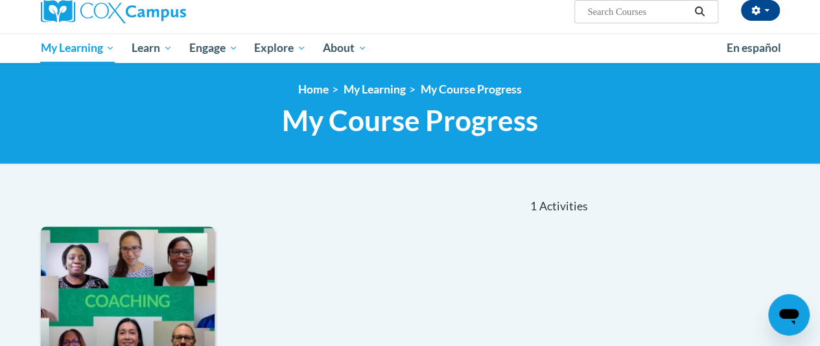
scroll to position [84, 0]
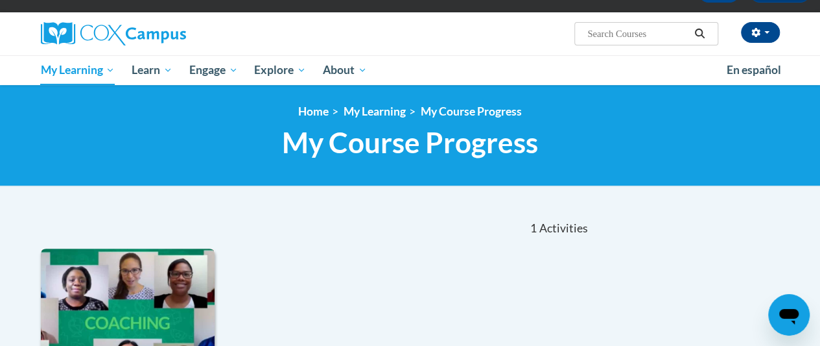
click at [126, 300] on img at bounding box center [128, 314] width 174 height 132
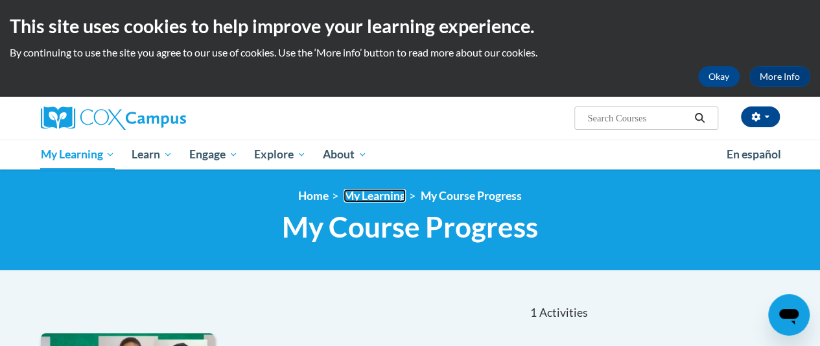
click at [379, 191] on link "My Learning" at bounding box center [375, 196] width 62 height 14
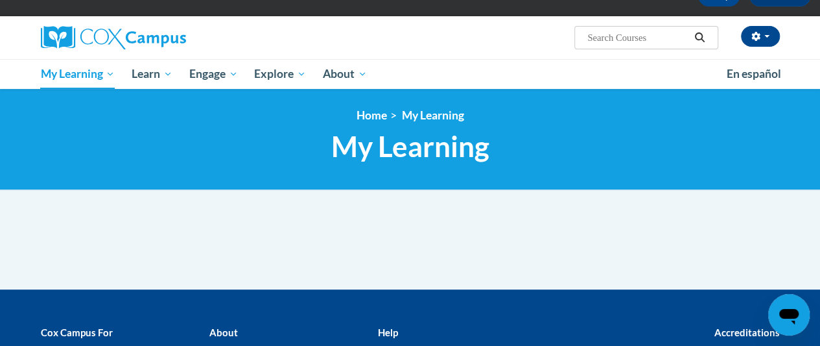
scroll to position [72, 0]
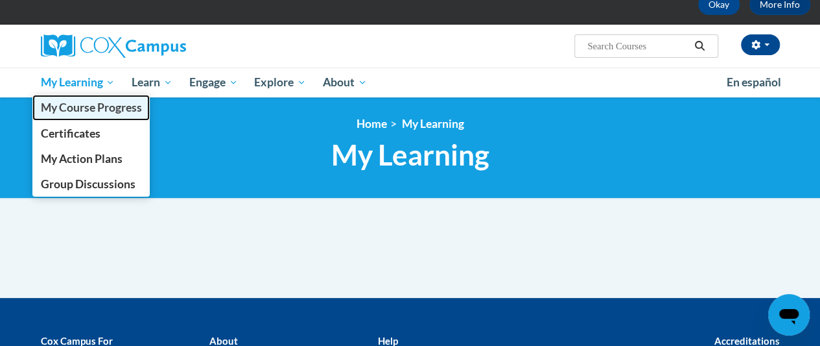
click at [87, 110] on span "My Course Progress" at bounding box center [90, 108] width 101 height 14
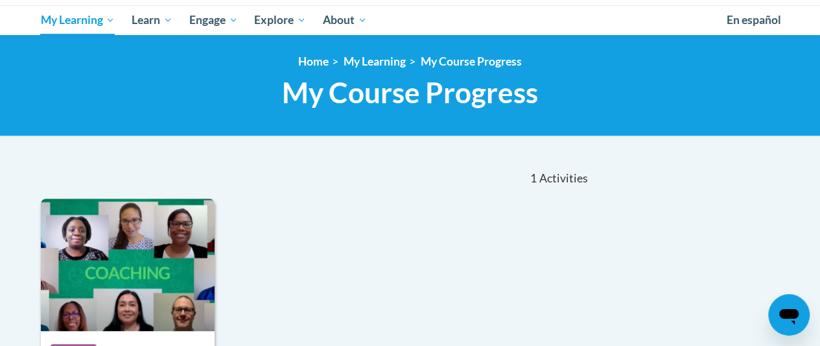
scroll to position [132, 0]
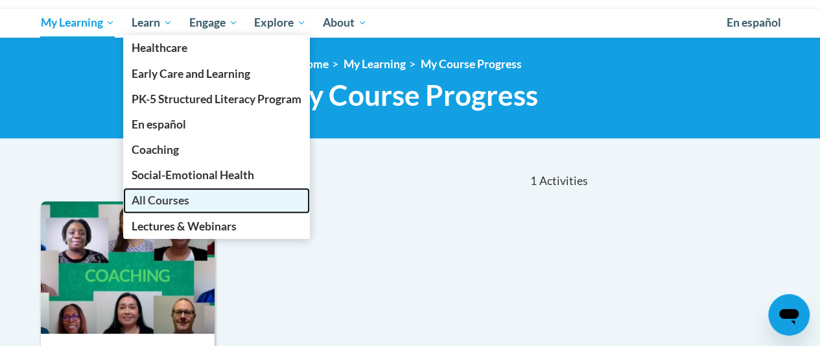
click at [188, 200] on span "All Courses" at bounding box center [161, 200] width 58 height 14
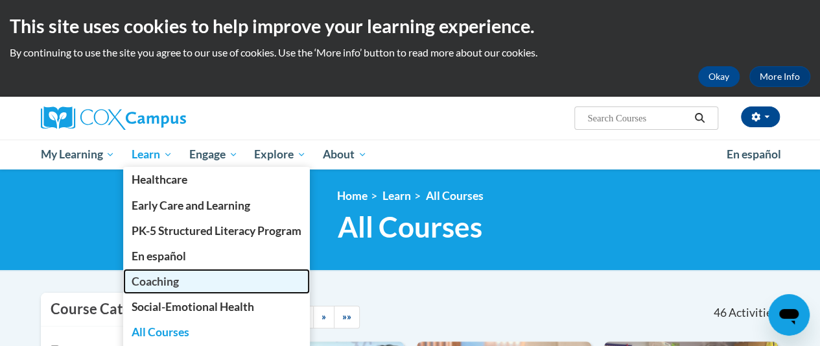
click at [167, 282] on span "Coaching" at bounding box center [155, 281] width 47 height 14
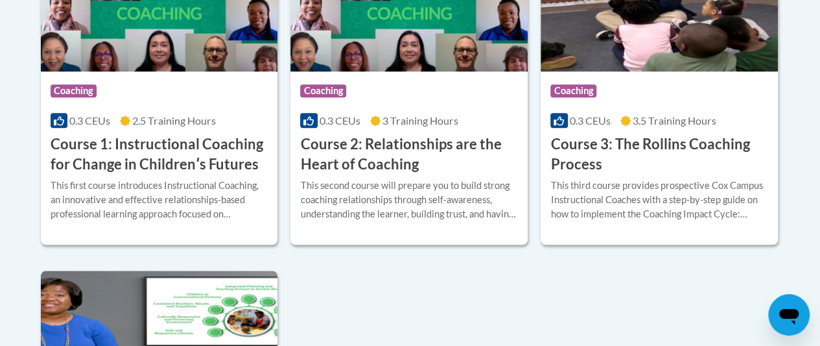
scroll to position [603, 0]
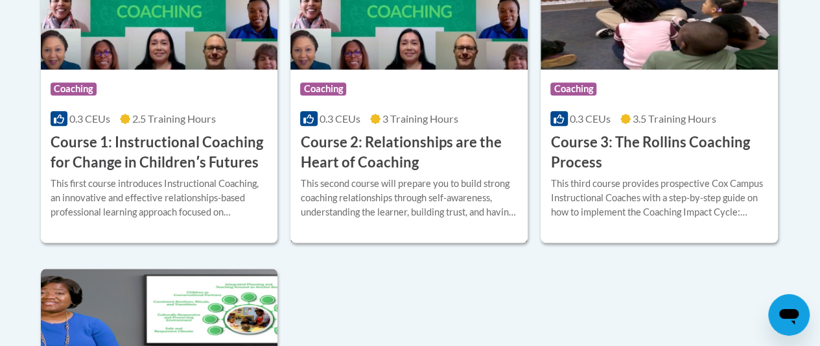
click at [380, 134] on h3 "Course 2: Relationships are the Heart of Coaching" at bounding box center [409, 152] width 218 height 40
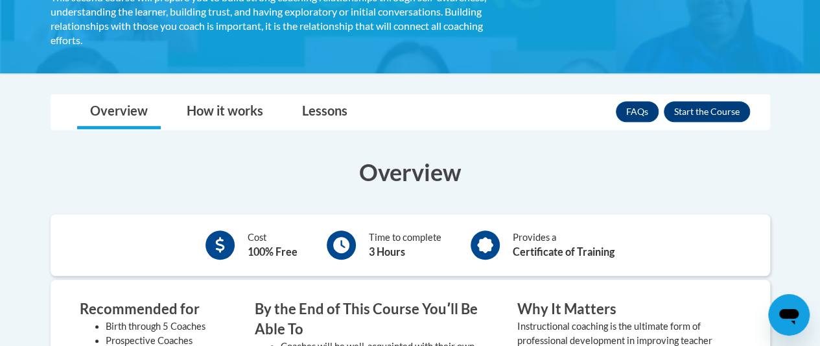
scroll to position [323, 0]
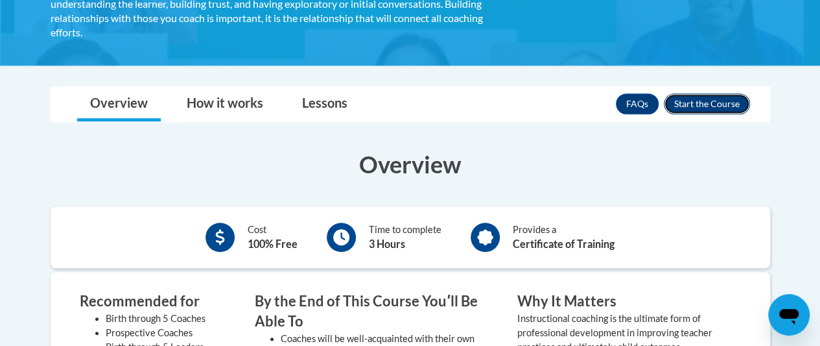
click at [710, 103] on button "Enroll" at bounding box center [707, 103] width 86 height 21
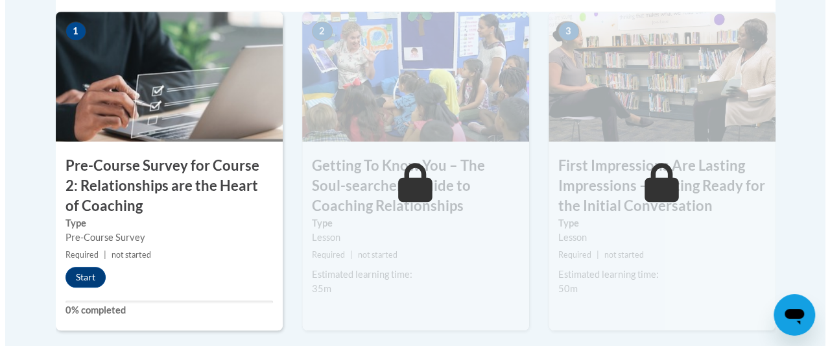
scroll to position [488, 0]
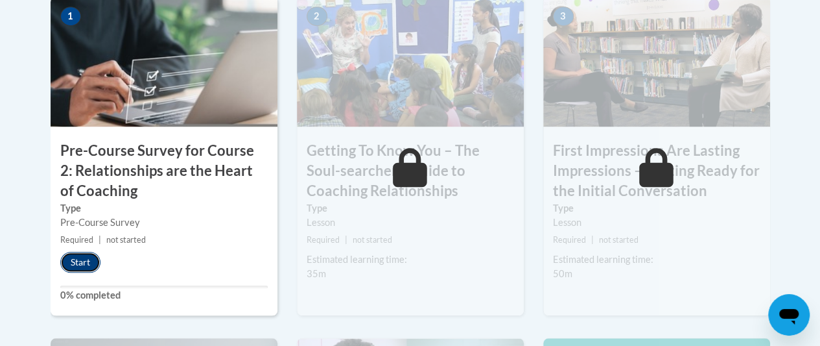
click at [85, 257] on button "Start" at bounding box center [80, 262] width 40 height 21
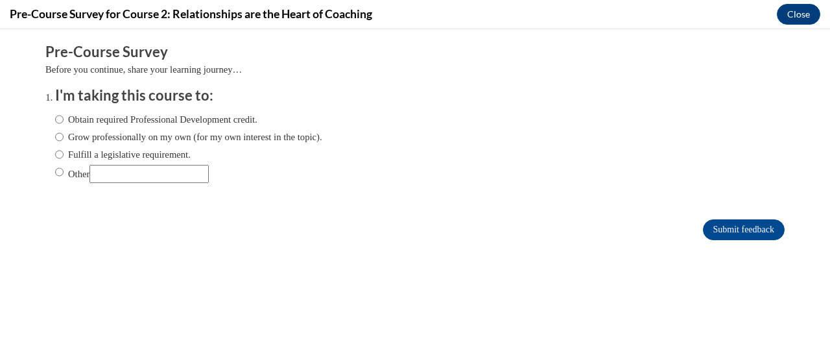
scroll to position [0, 0]
click at [55, 121] on input "Obtain required Professional Development credit." at bounding box center [59, 119] width 8 height 14
radio input "true"
click at [731, 233] on input "Submit feedback" at bounding box center [744, 229] width 82 height 21
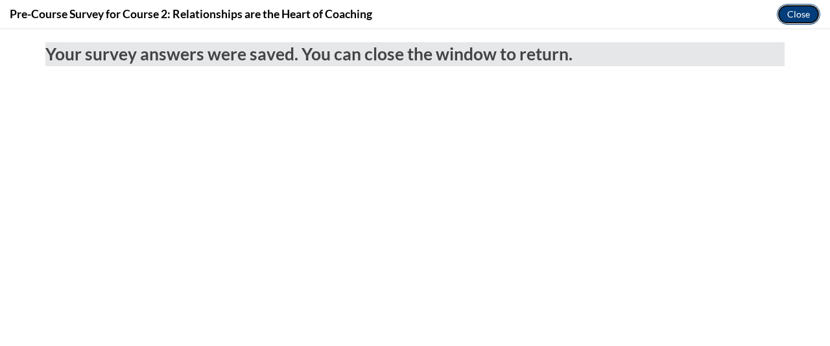
click at [795, 16] on button "Close" at bounding box center [798, 14] width 43 height 21
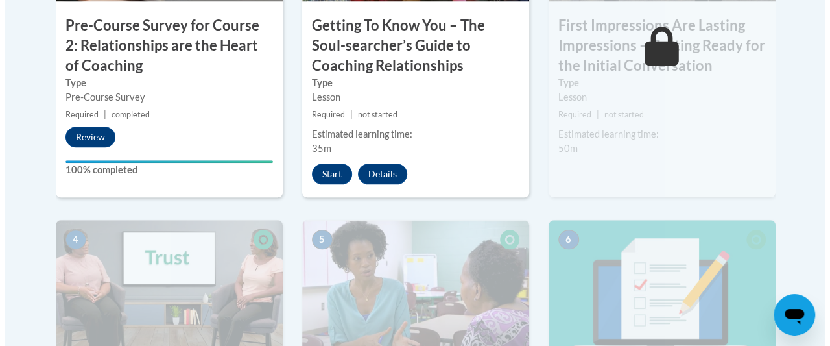
scroll to position [618, 0]
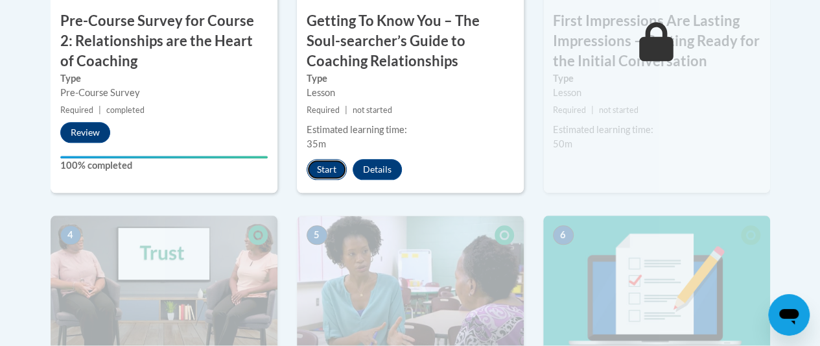
click at [328, 166] on button "Start" at bounding box center [327, 169] width 40 height 21
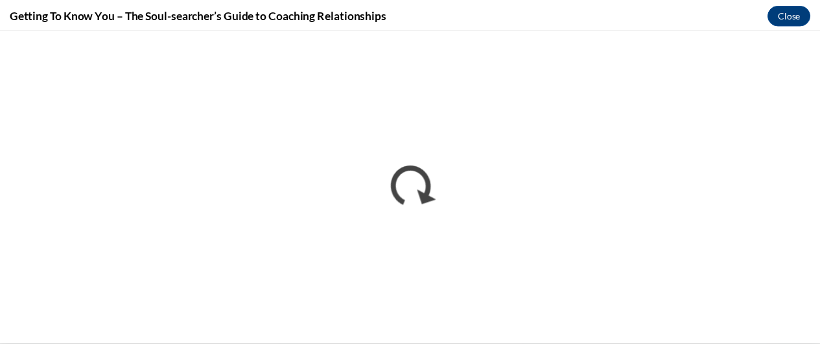
scroll to position [0, 0]
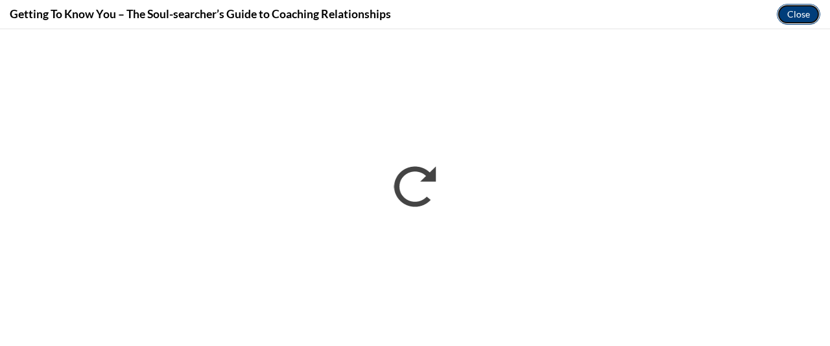
click at [788, 18] on button "Close" at bounding box center [798, 14] width 43 height 21
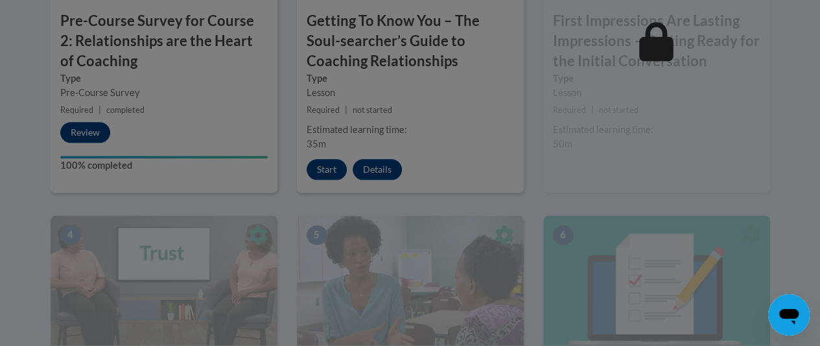
click at [446, 114] on div at bounding box center [410, 173] width 820 height 346
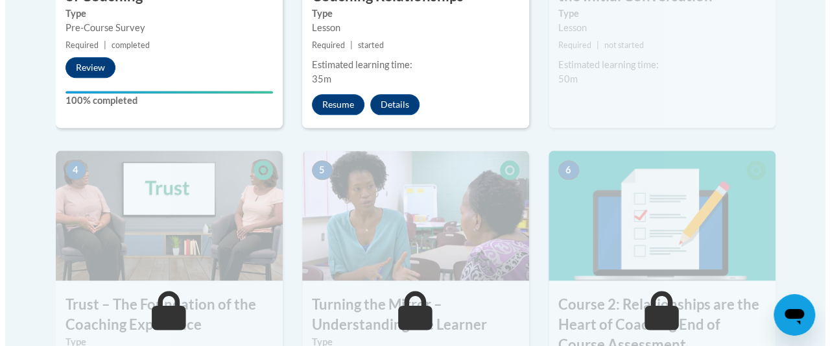
scroll to position [618, 0]
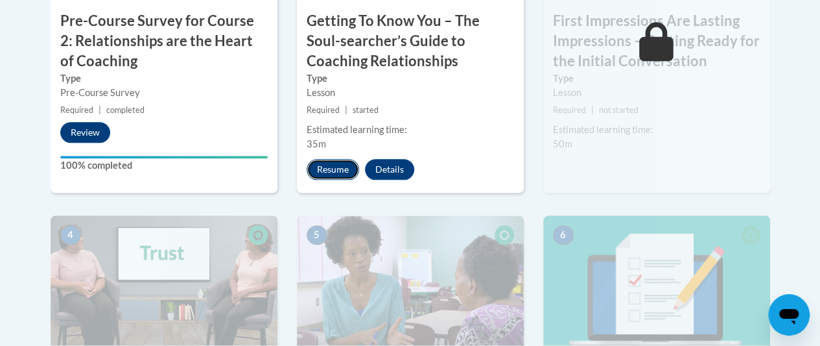
click at [333, 169] on button "Resume" at bounding box center [333, 169] width 53 height 21
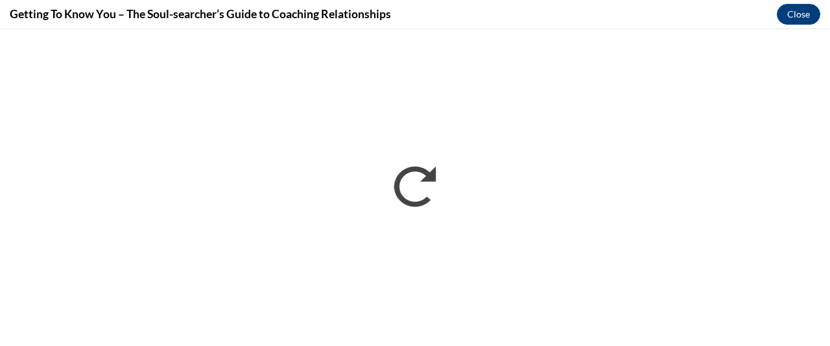
scroll to position [0, 0]
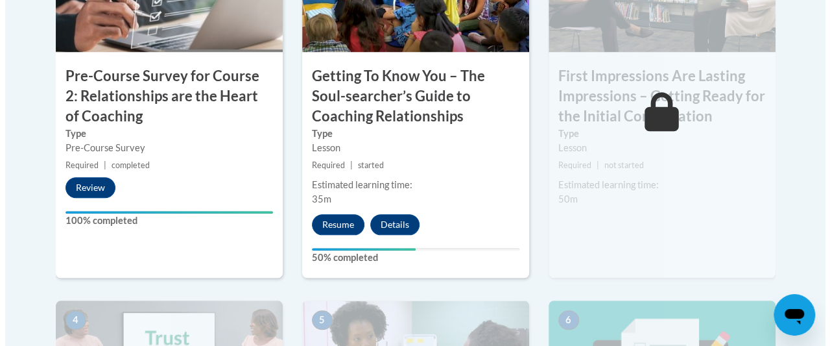
scroll to position [584, 0]
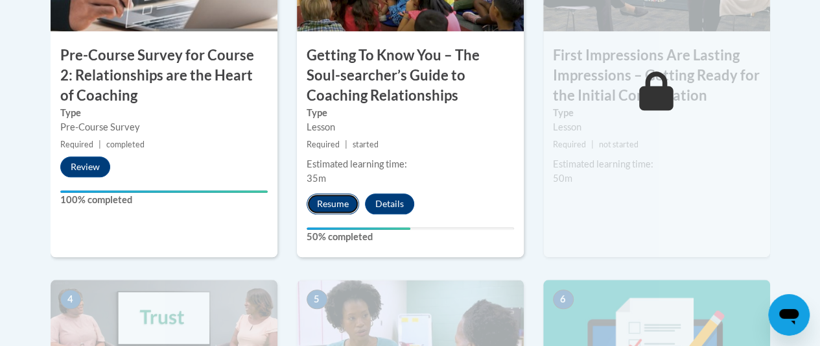
click at [331, 206] on button "Resume" at bounding box center [333, 203] width 53 height 21
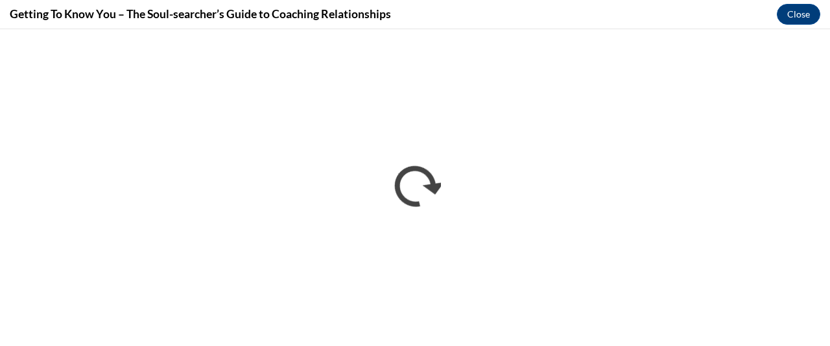
scroll to position [0, 0]
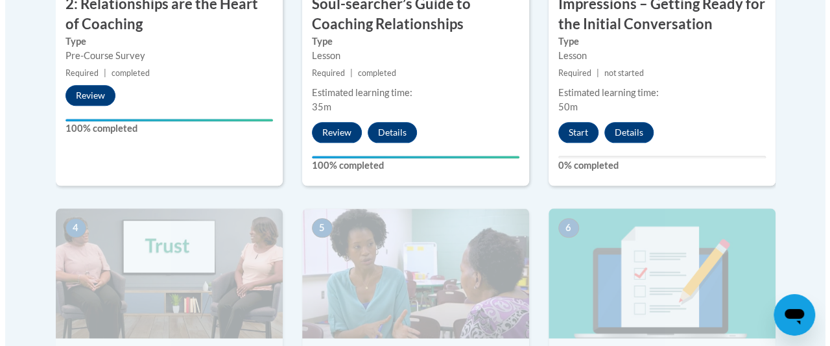
scroll to position [584, 0]
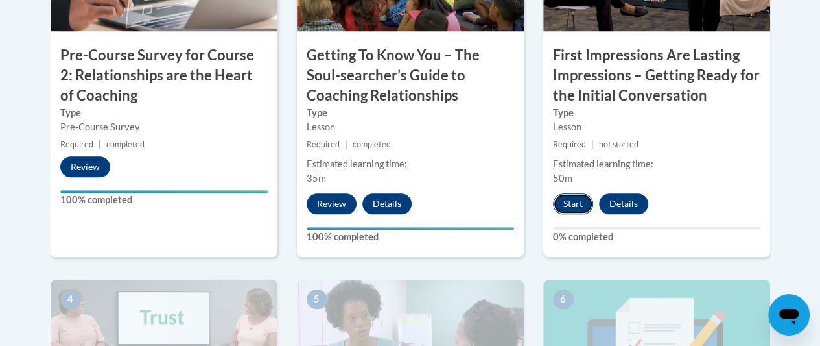
click at [575, 202] on button "Start" at bounding box center [573, 203] width 40 height 21
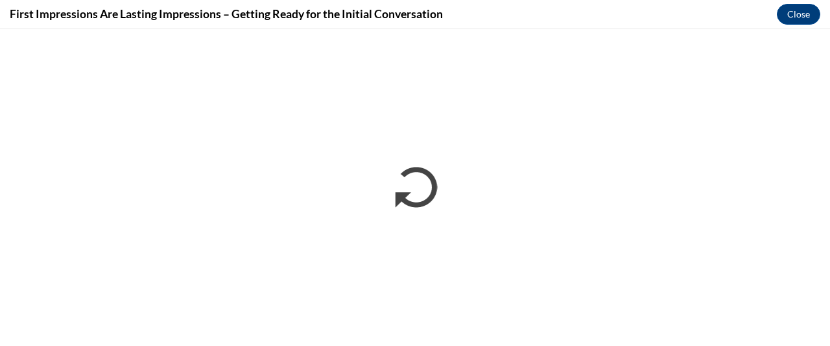
scroll to position [0, 0]
